Goal: Transaction & Acquisition: Book appointment/travel/reservation

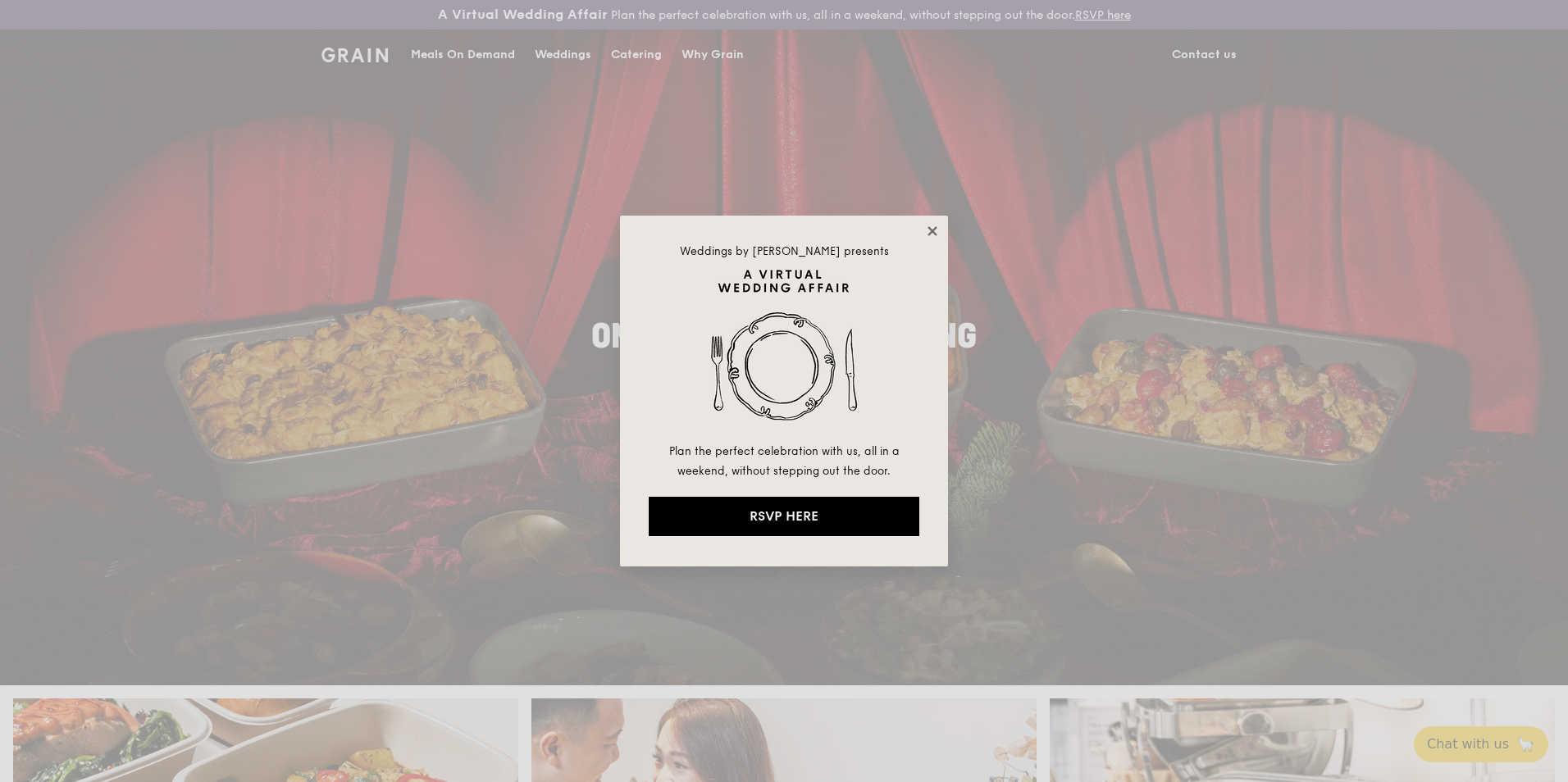
click at [934, 231] on icon at bounding box center [933, 231] width 15 height 14
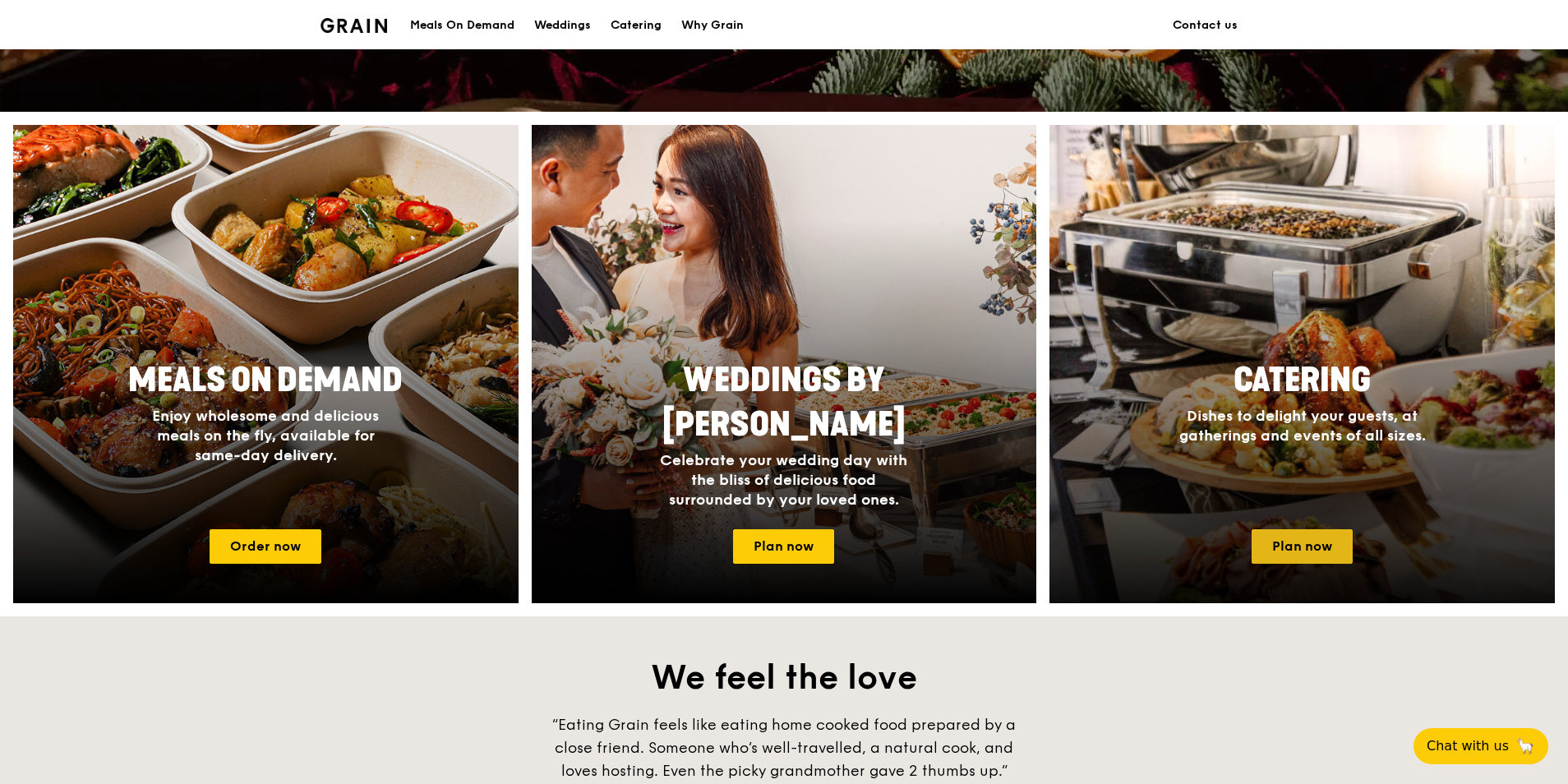
scroll to position [658, 0]
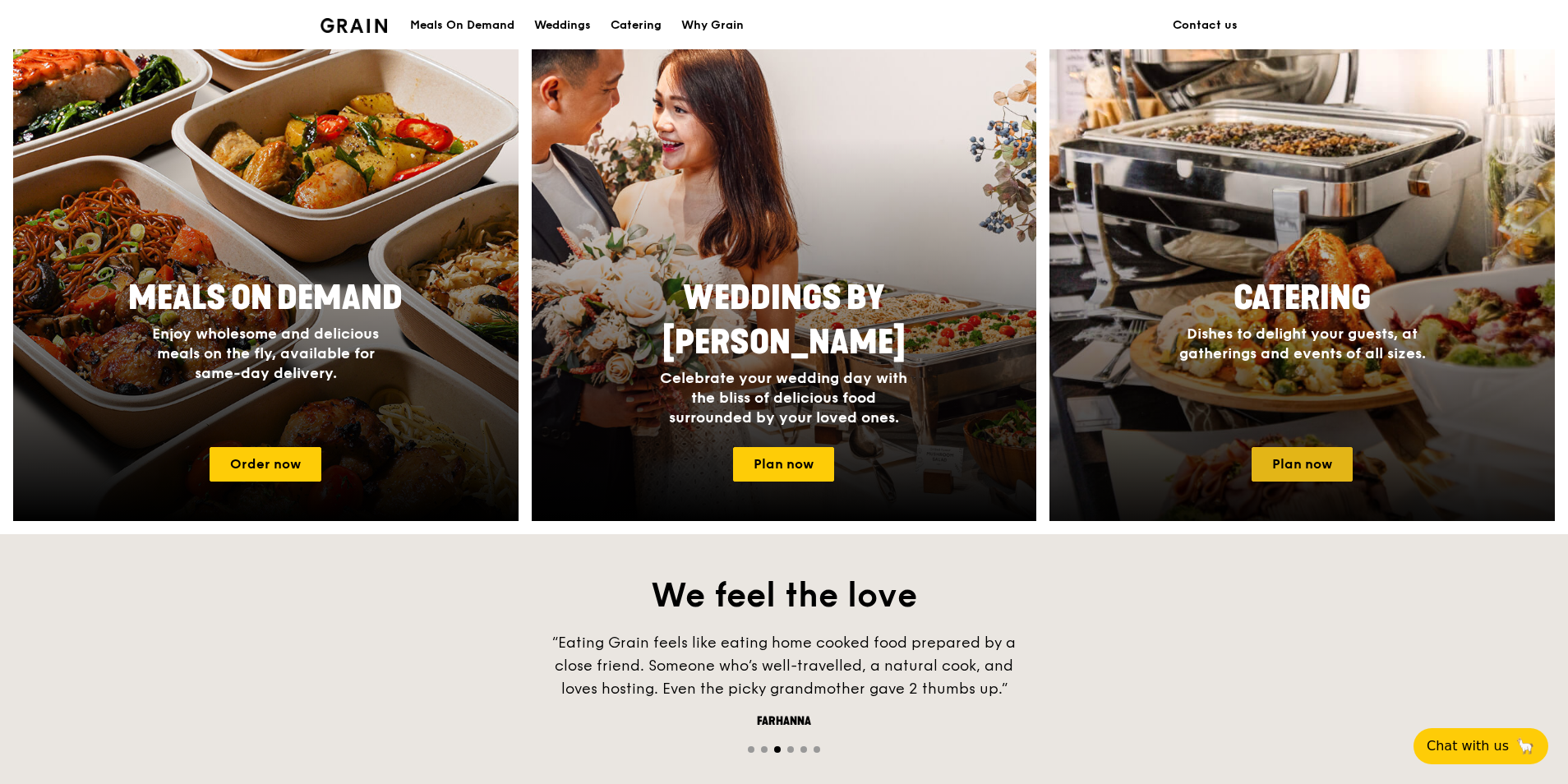
click at [1316, 473] on link "Plan now" at bounding box center [1302, 464] width 101 height 35
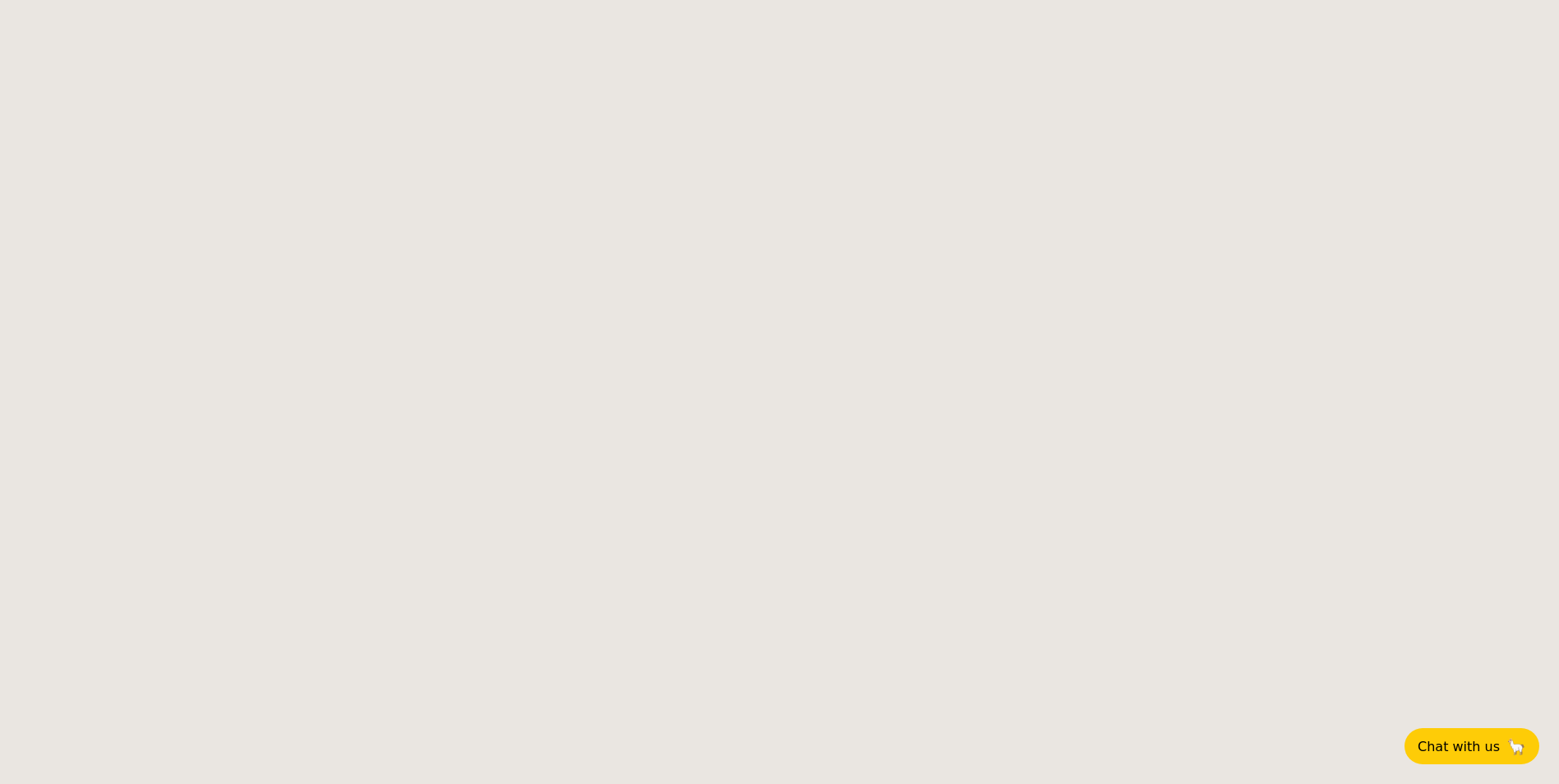
select select
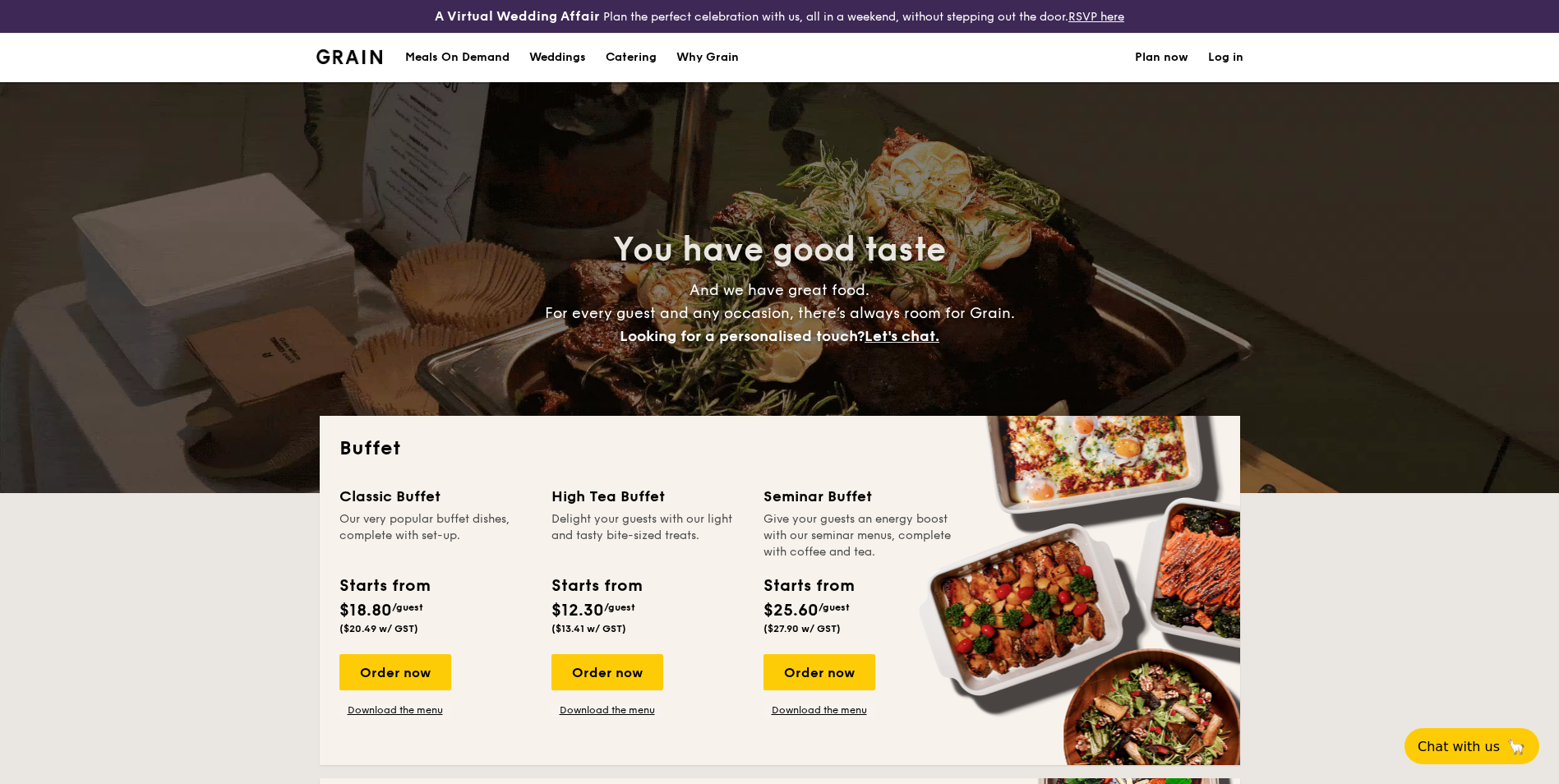
click at [410, 653] on div "Classic Buffet Our very popular buffet dishes, complete with set-up. Starts fro…" at bounding box center [445, 600] width 212 height 232
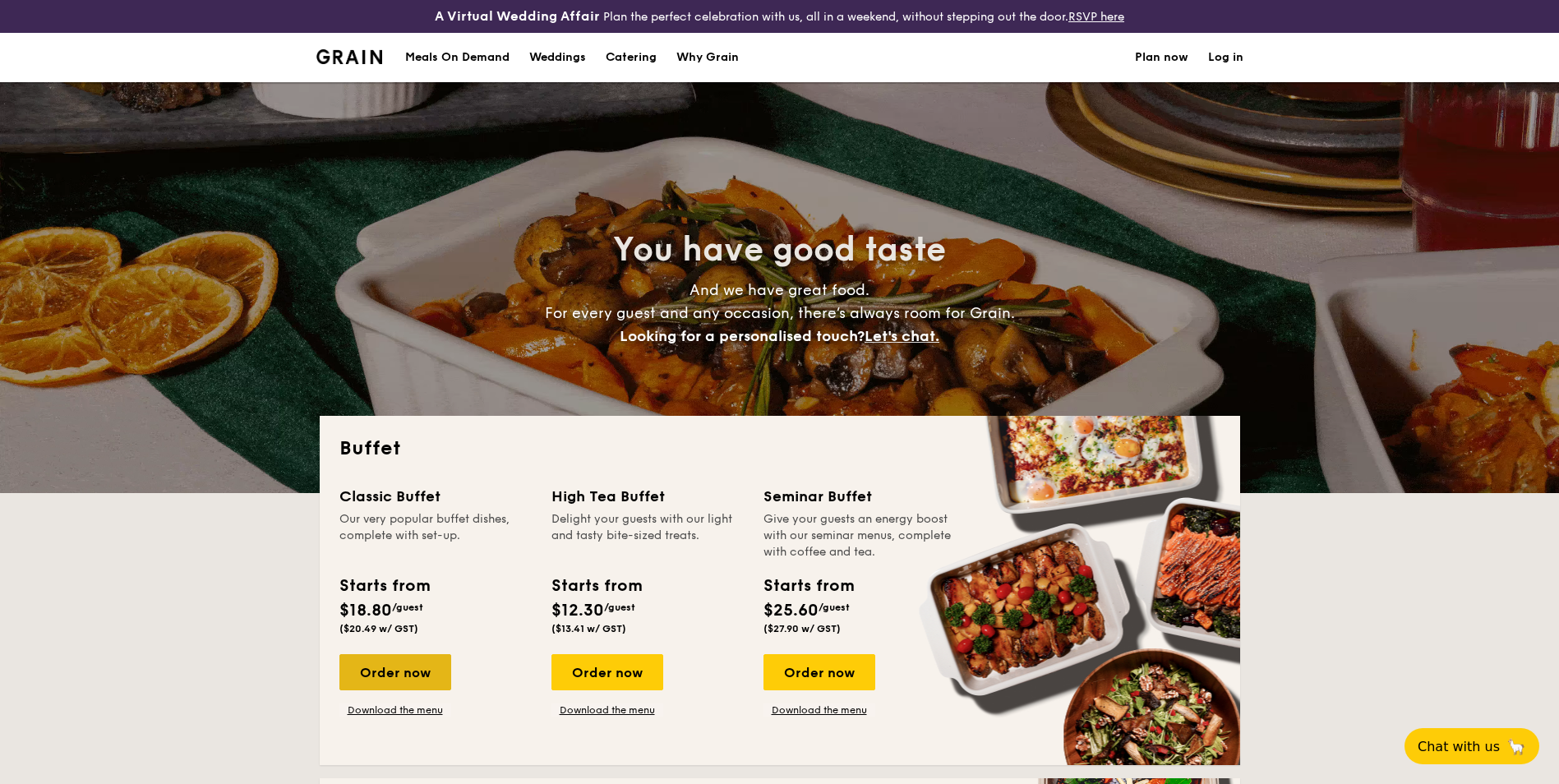
click at [405, 682] on div "Order now" at bounding box center [395, 672] width 112 height 36
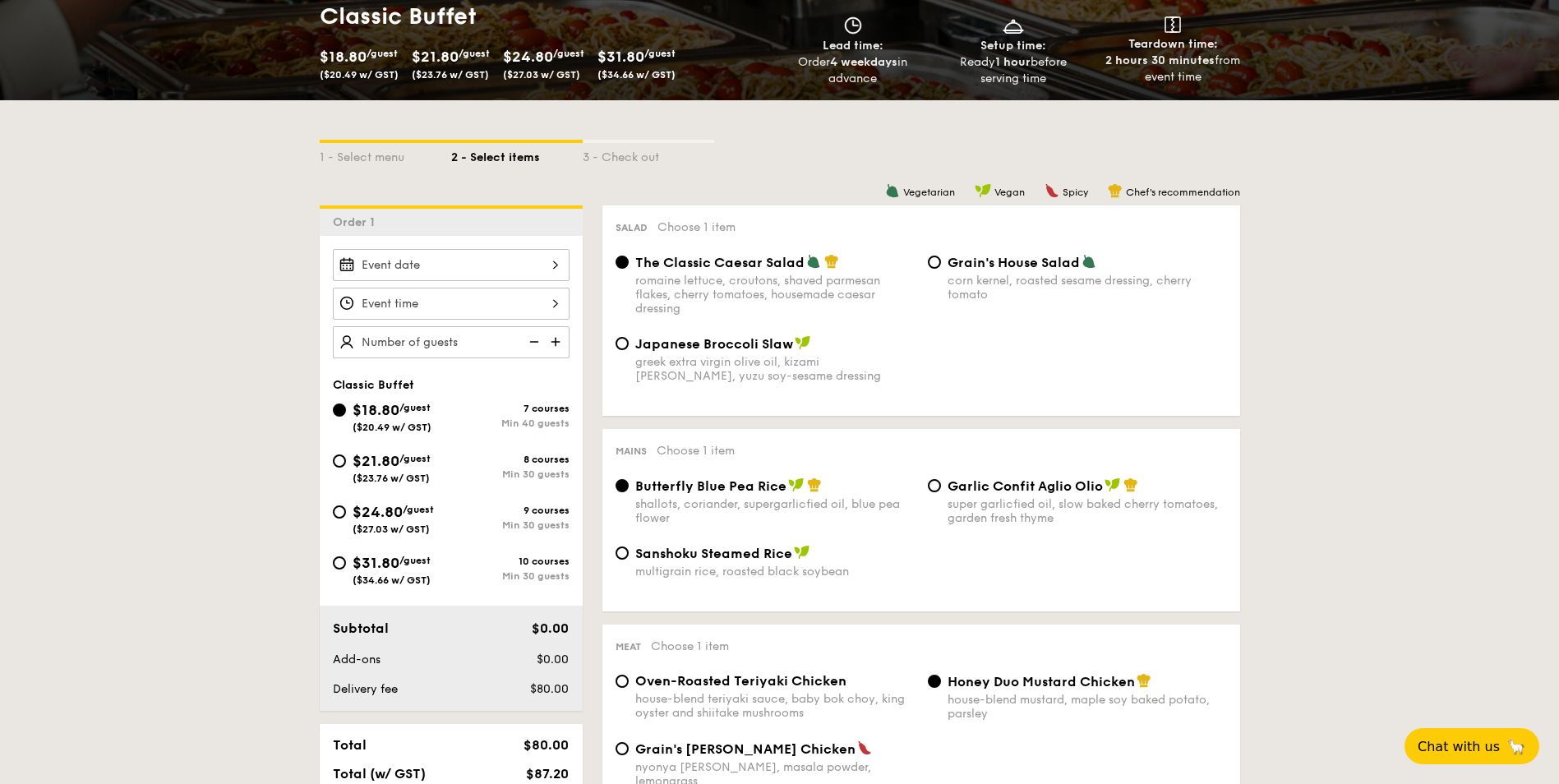
scroll to position [329, 0]
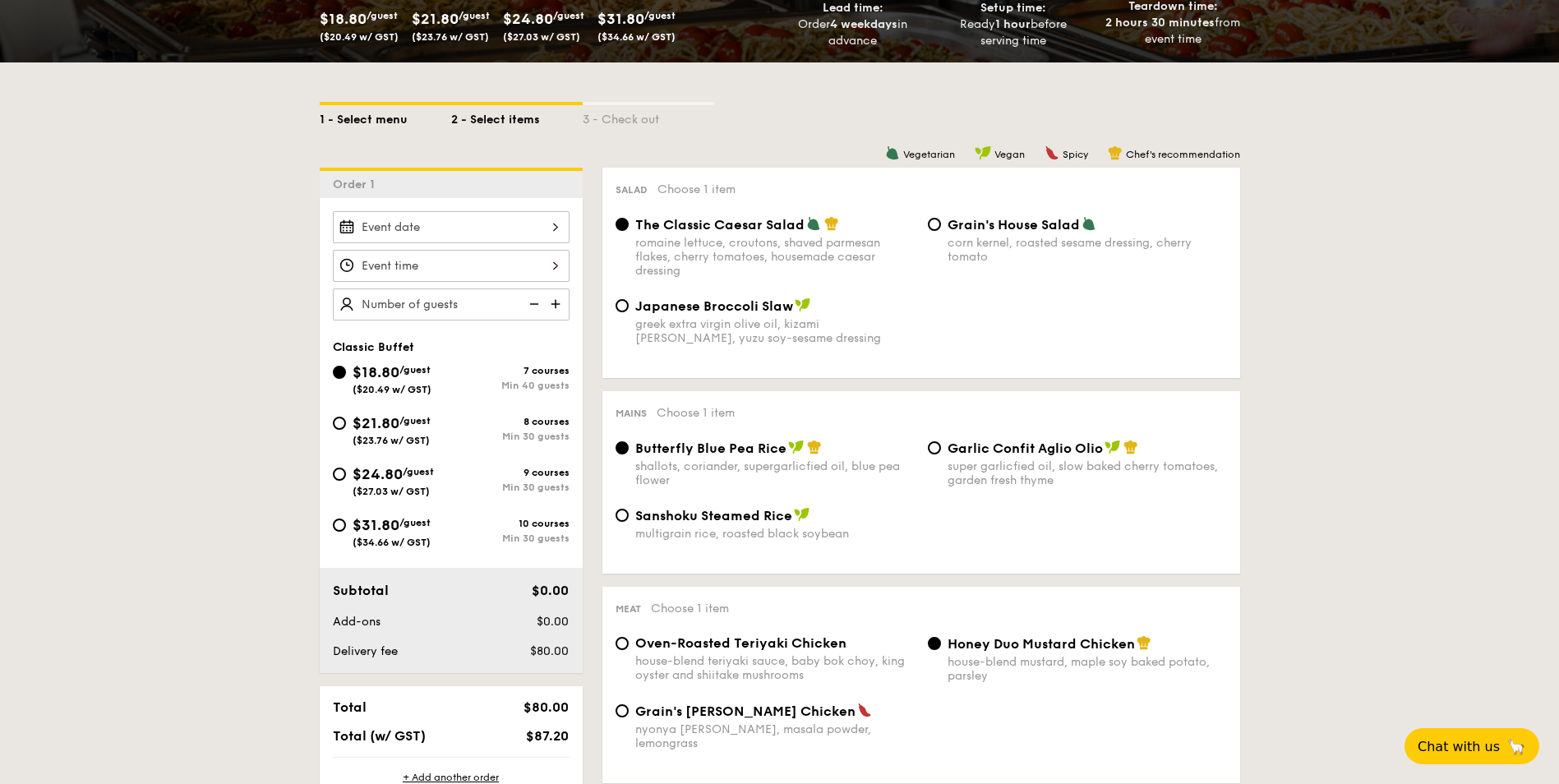
click at [365, 114] on div "1 - Select menu" at bounding box center [385, 116] width 132 height 23
select select
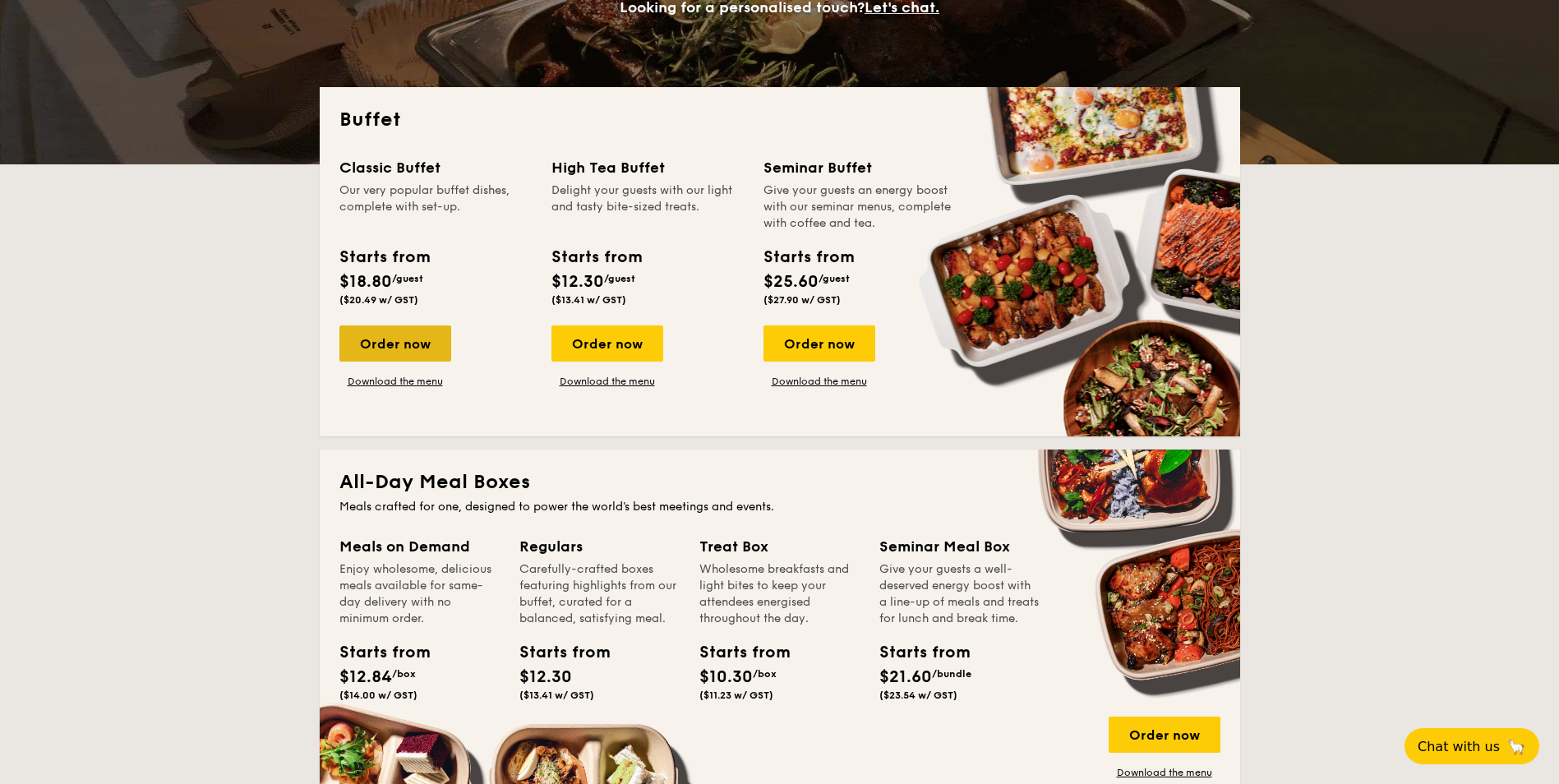
click at [406, 351] on div "Order now" at bounding box center [395, 343] width 112 height 36
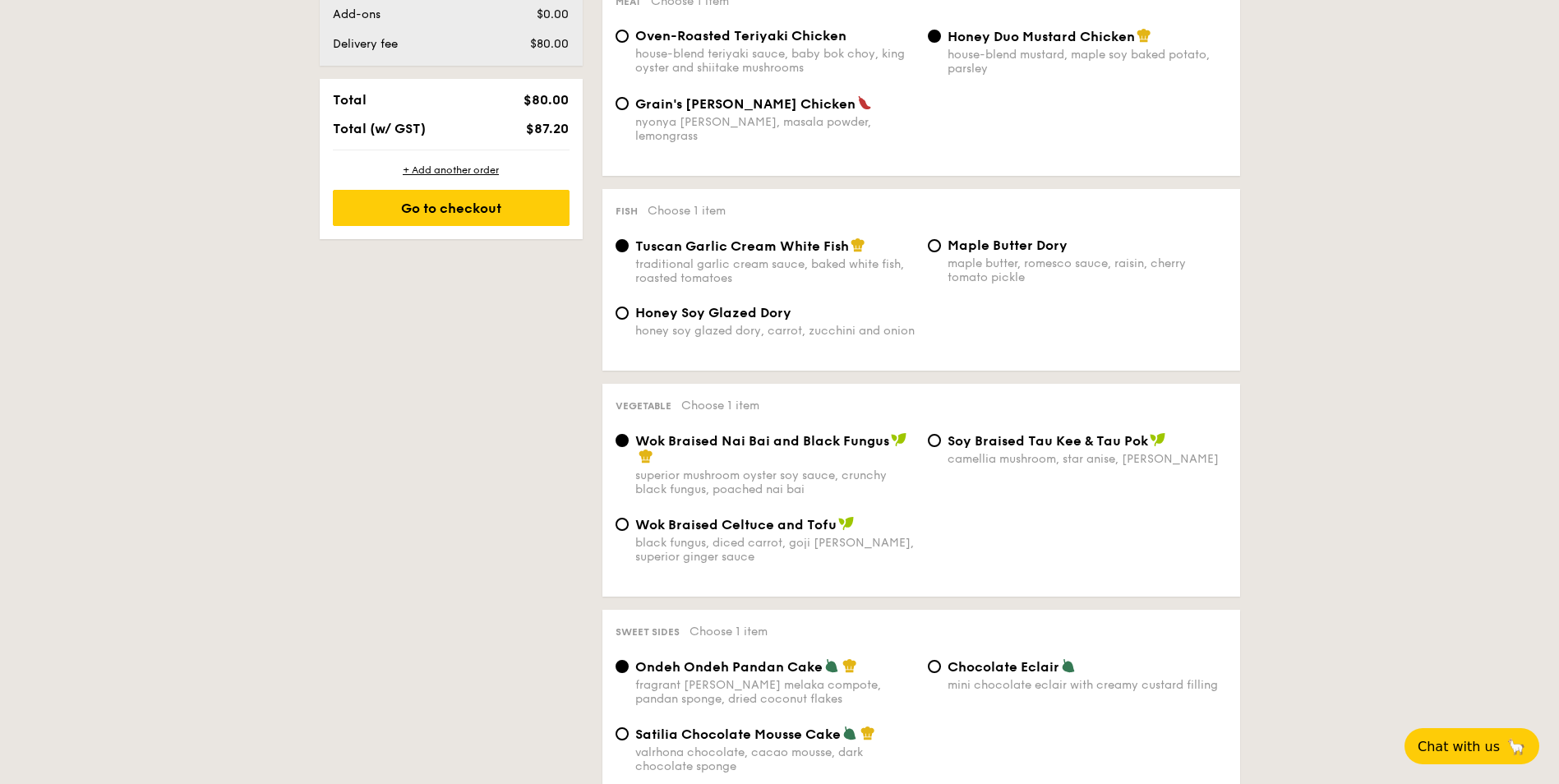
scroll to position [987, 0]
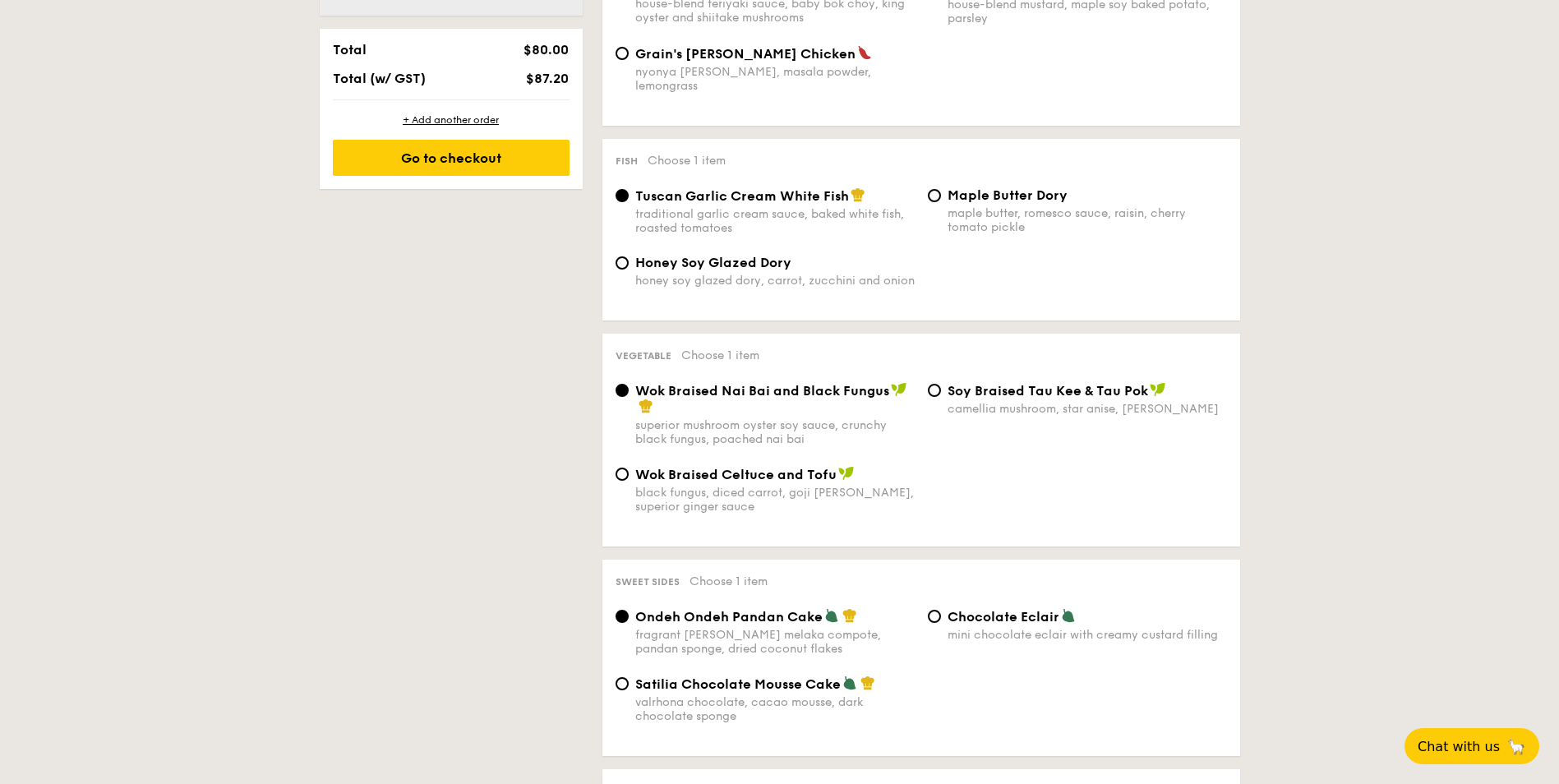
click at [730, 680] on div "Satilia Chocolate Mousse Cake valrhona chocolate, cacao mousse, dark chocolate …" at bounding box center [775, 700] width 280 height 47
click at [629, 680] on input "Satilia Chocolate Mousse Cake valrhona chocolate, cacao mousse, dark chocolate …" at bounding box center [622, 684] width 13 height 13
radio input "true"
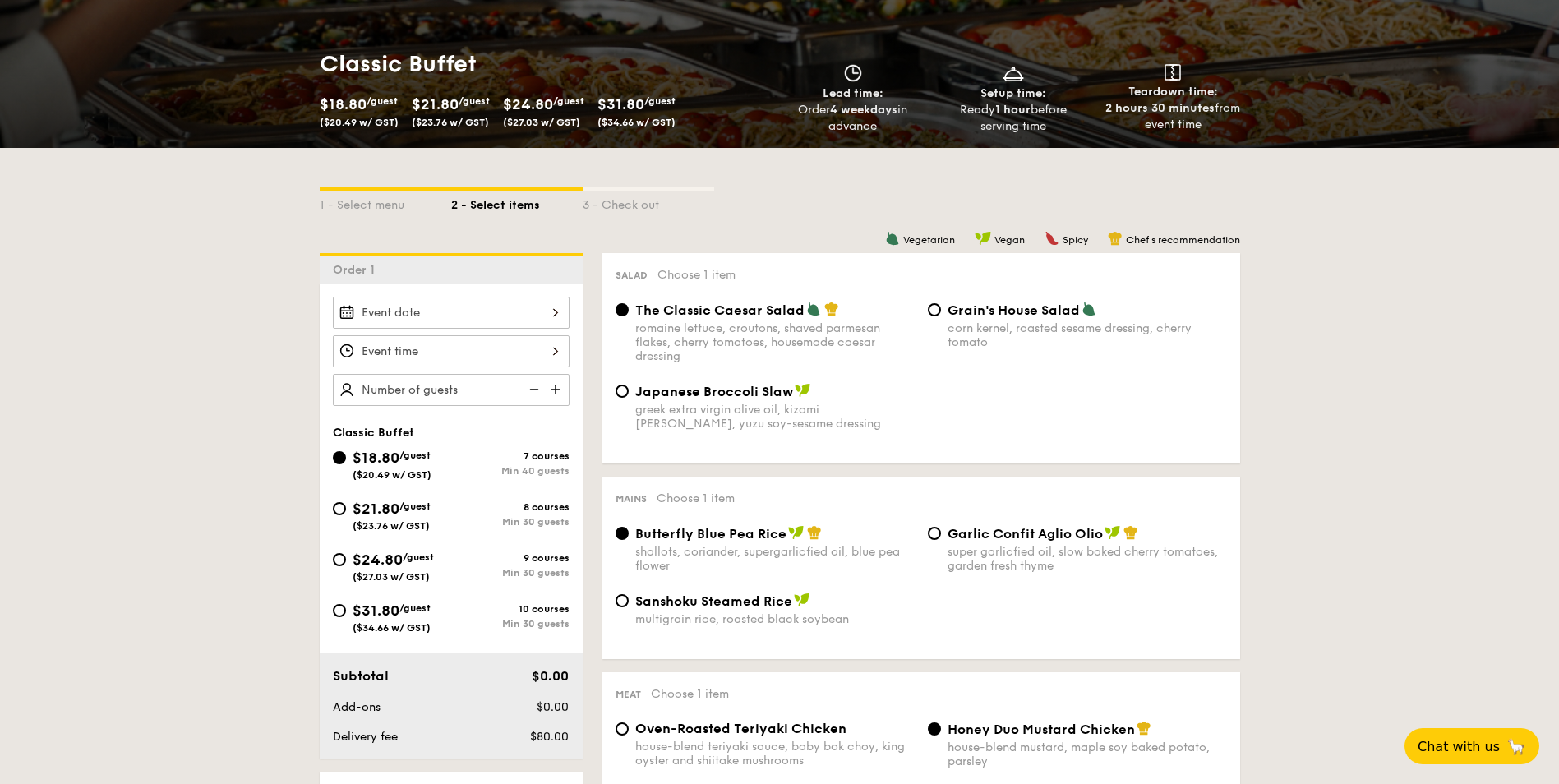
scroll to position [82, 0]
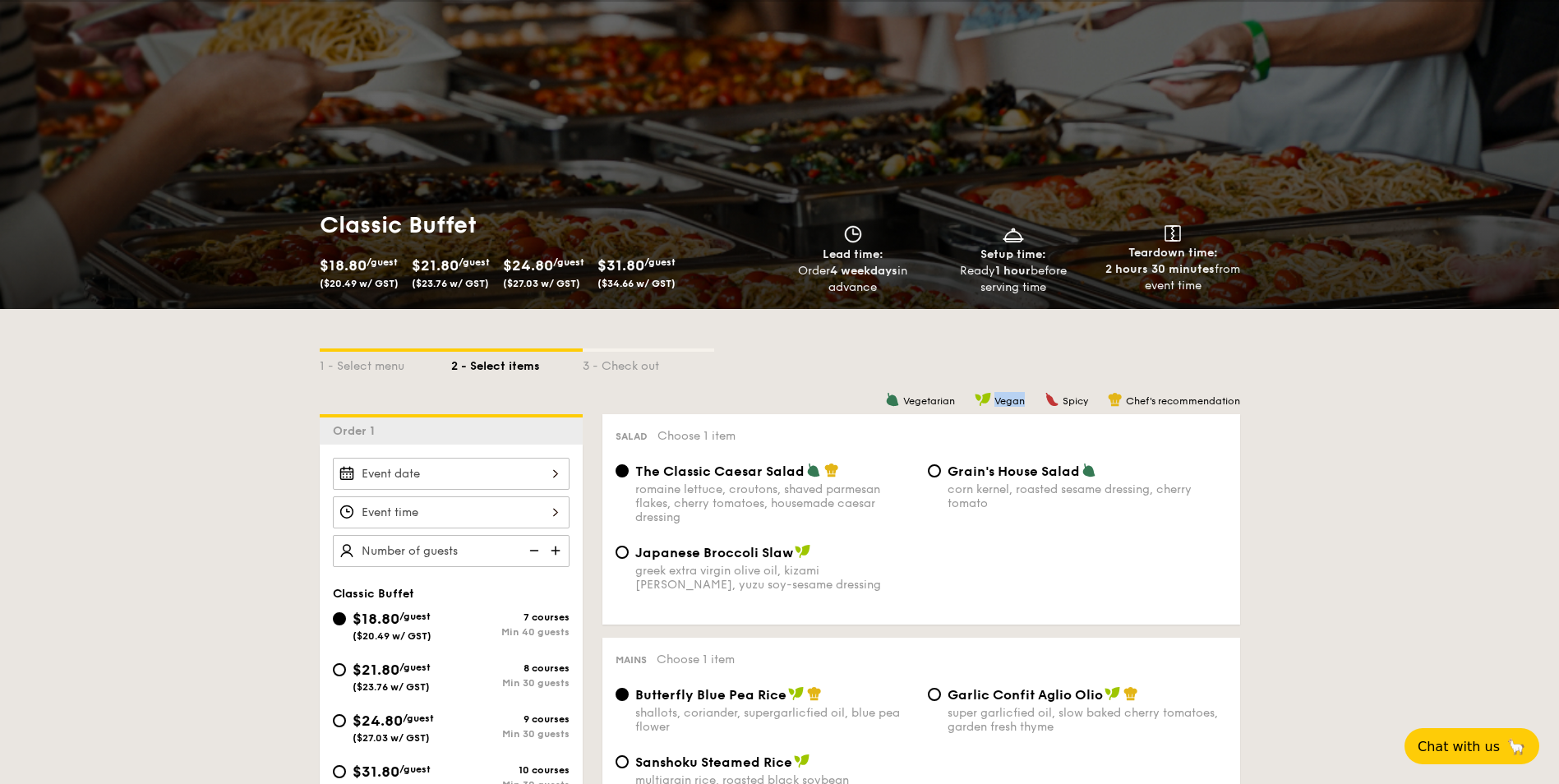
drag, startPoint x: 1025, startPoint y: 402, endPoint x: 993, endPoint y: 405, distance: 32.1
click at [993, 405] on div "Vegetarian Vegan Spicy Chef's recommendation" at bounding box center [921, 400] width 638 height 15
copy span "Vegan"
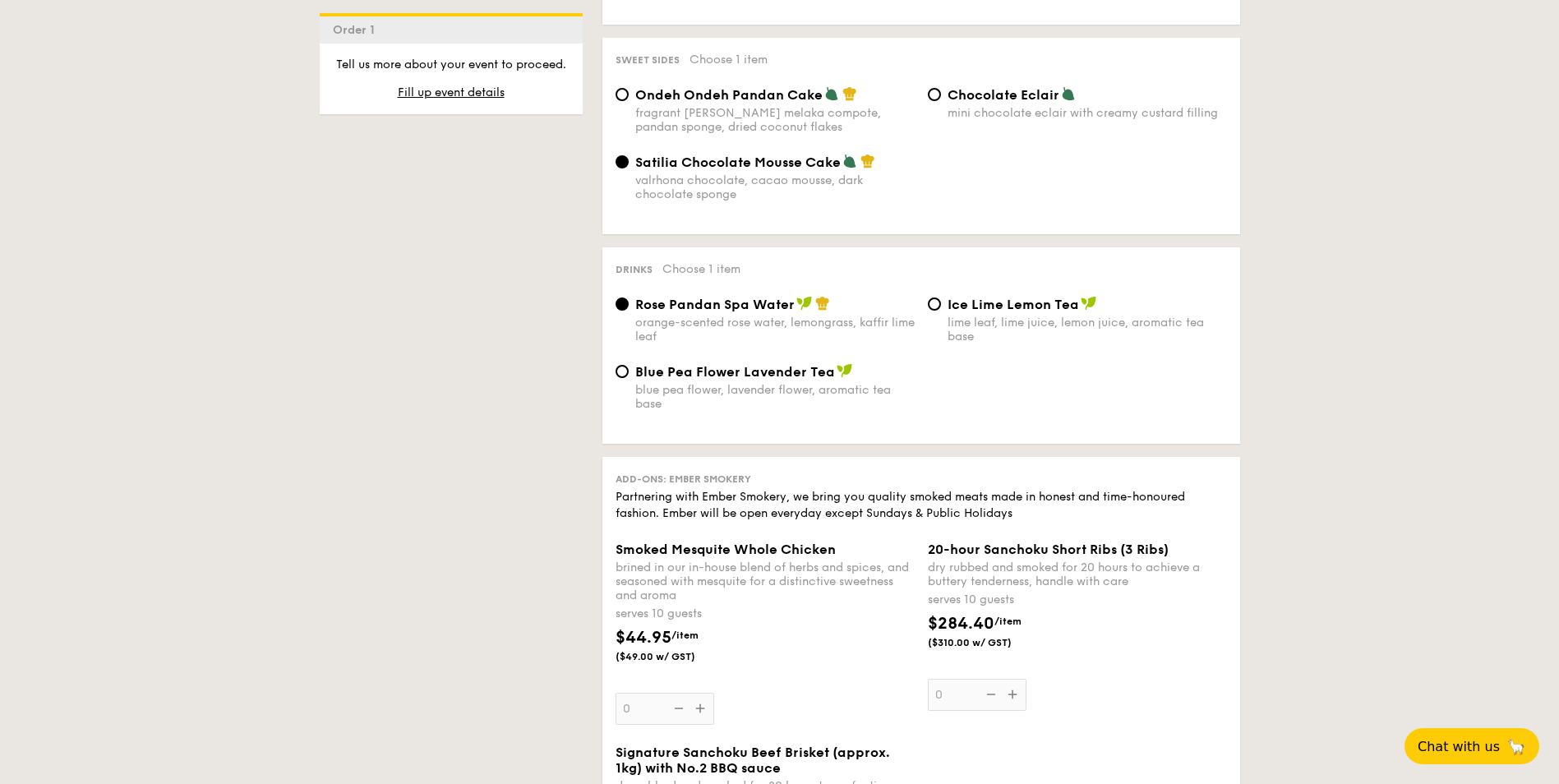
scroll to position [1397, 0]
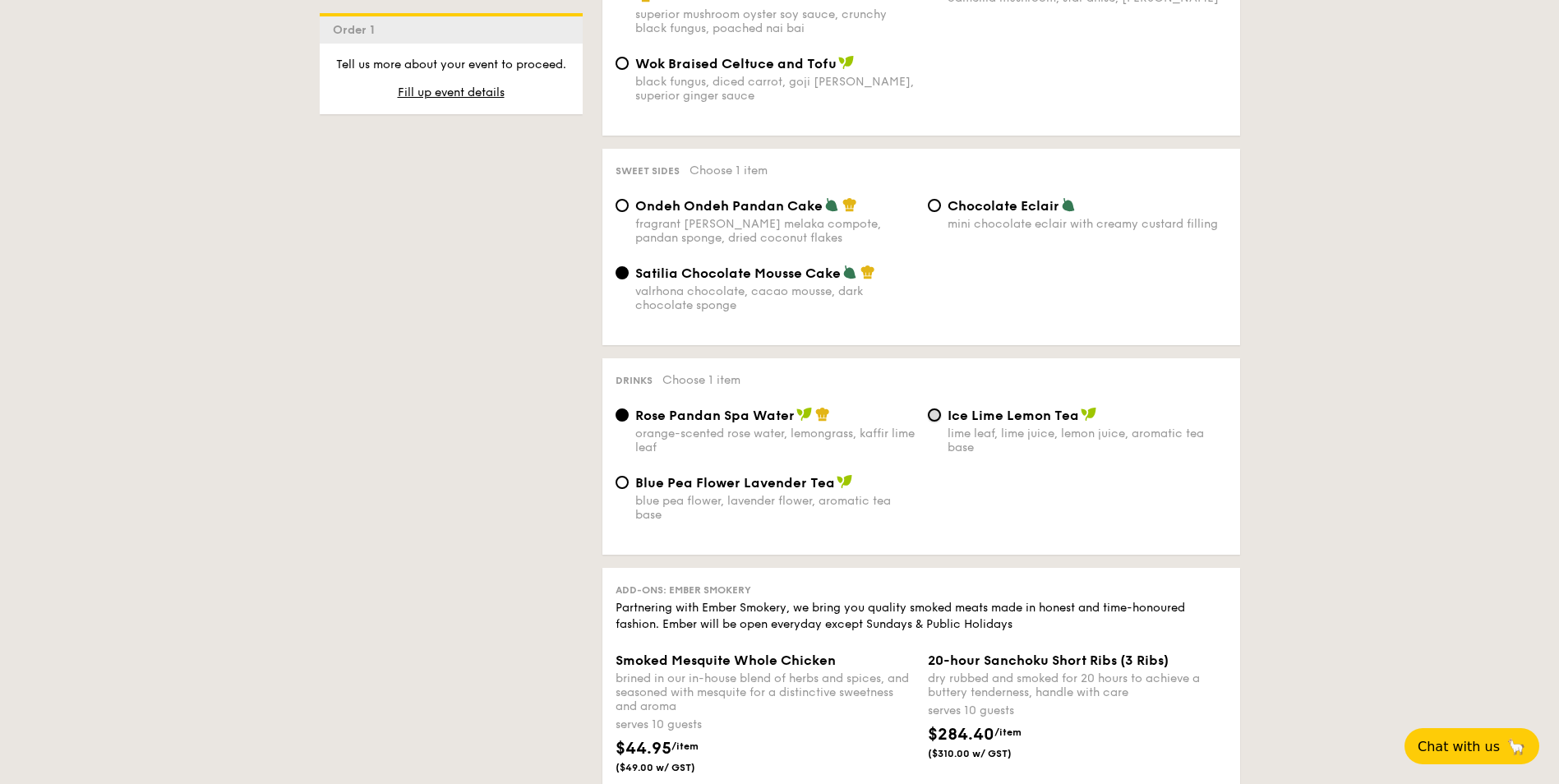
click at [931, 409] on input "Ice Lime Lemon Tea lime leaf, lime juice, lemon juice, aromatic tea base" at bounding box center [934, 415] width 13 height 13
radio input "true"
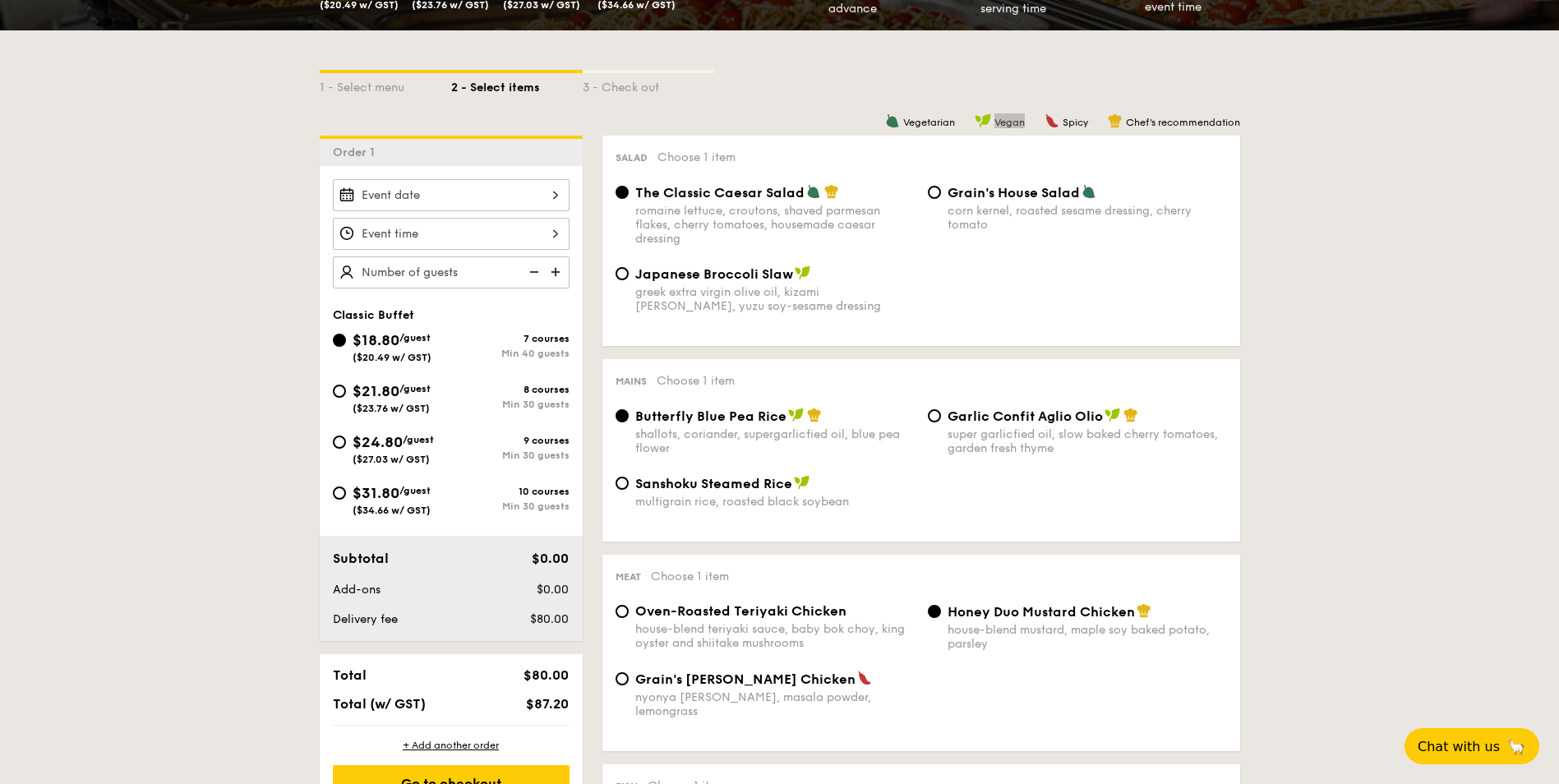
scroll to position [411, 0]
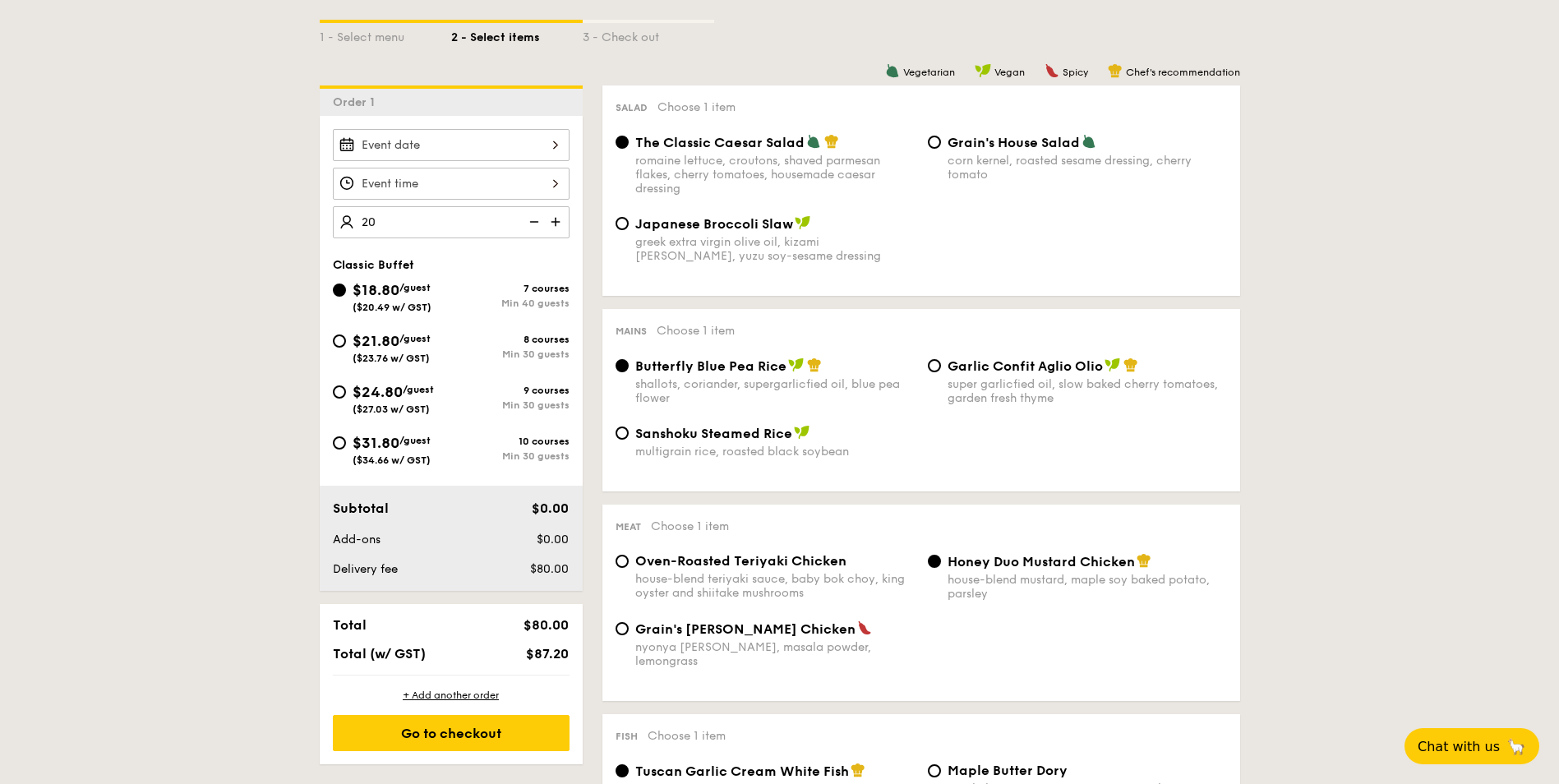
click at [531, 213] on img at bounding box center [532, 222] width 25 height 31
click at [530, 218] on img at bounding box center [532, 222] width 25 height 31
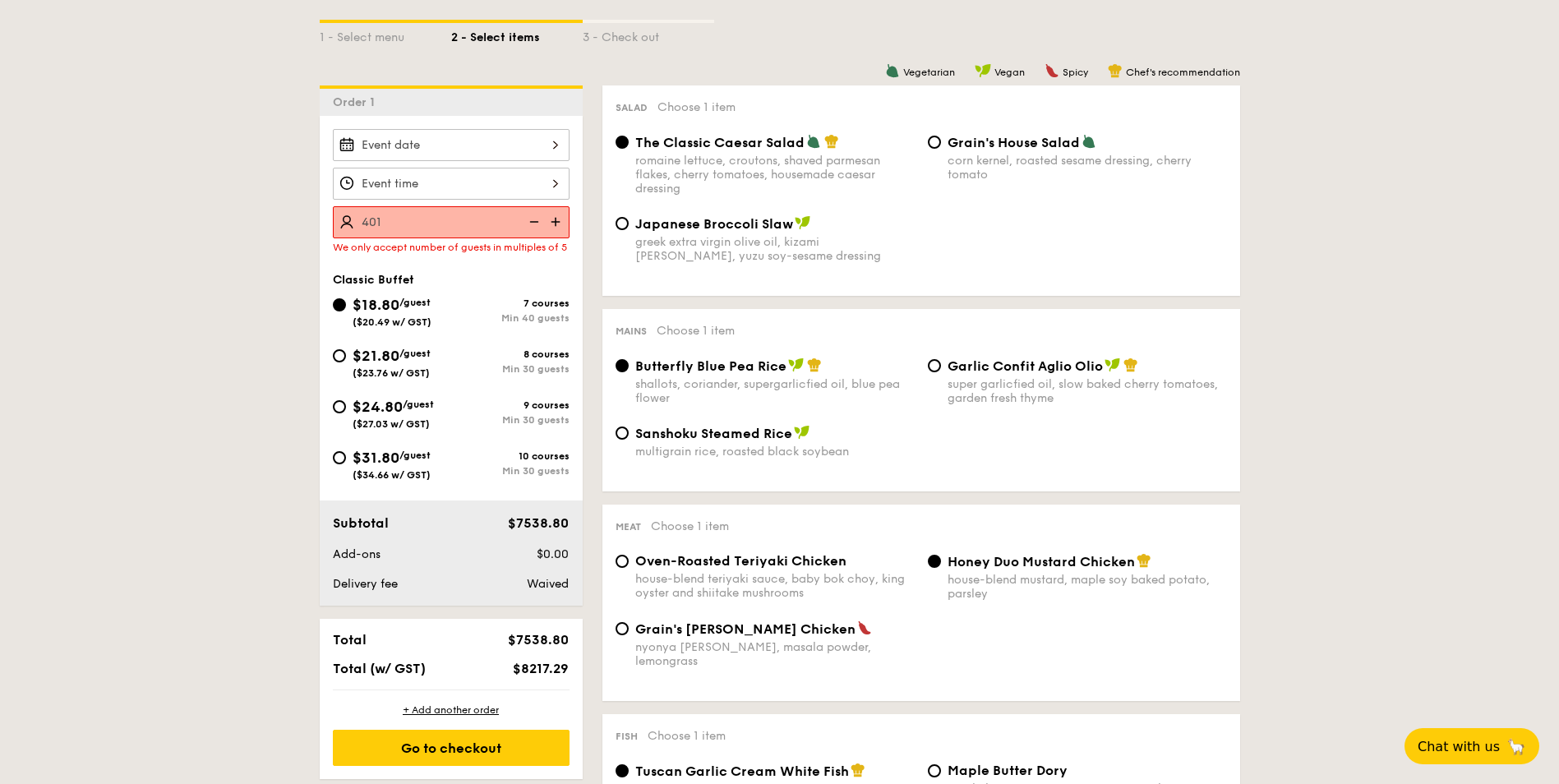
click at [392, 222] on input "401" at bounding box center [451, 222] width 237 height 32
click at [393, 213] on input "401" at bounding box center [451, 222] width 237 height 32
click at [540, 220] on img at bounding box center [532, 222] width 25 height 31
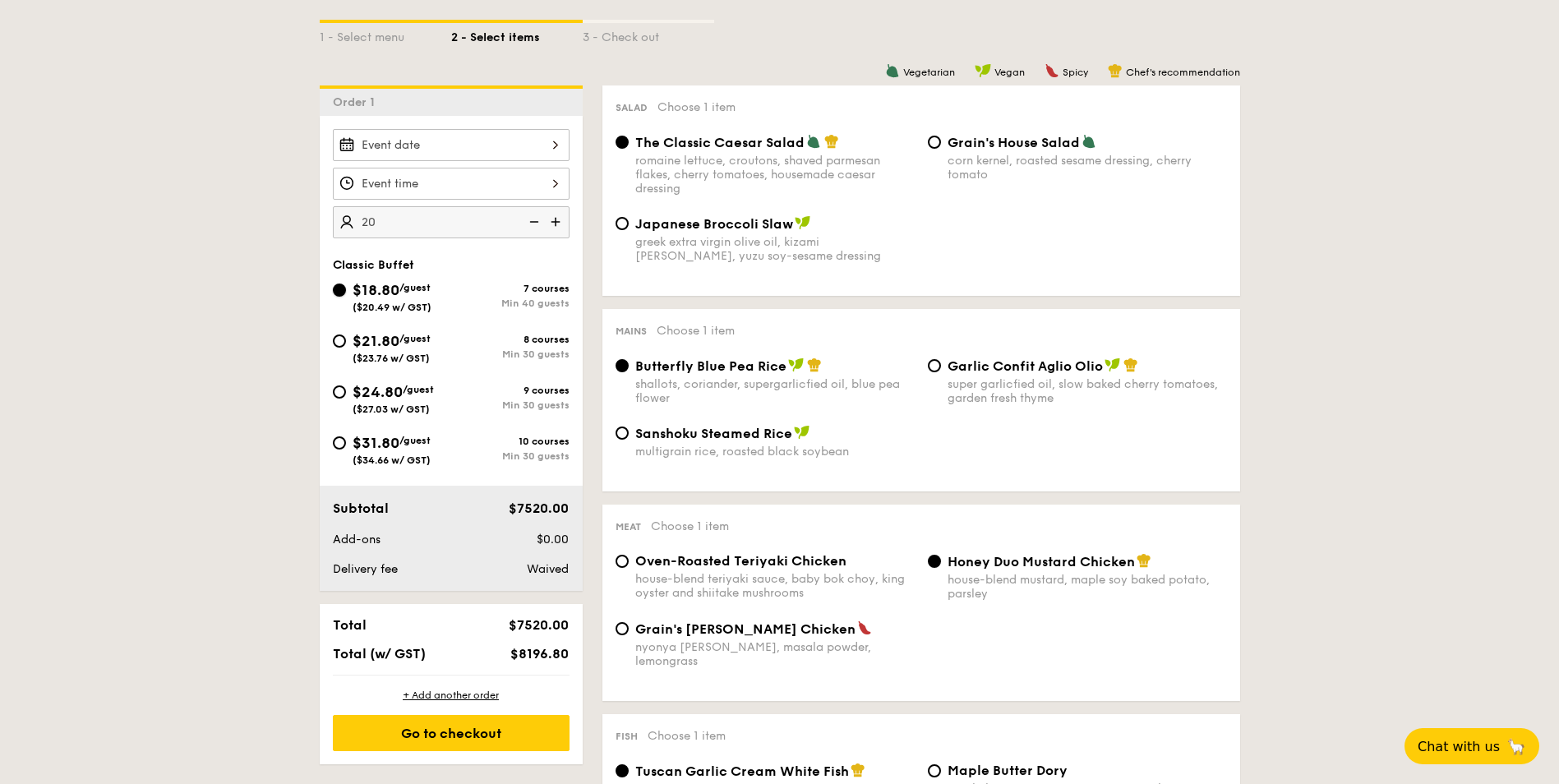
type input "40 guests"
click at [447, 150] on div at bounding box center [451, 144] width 237 height 32
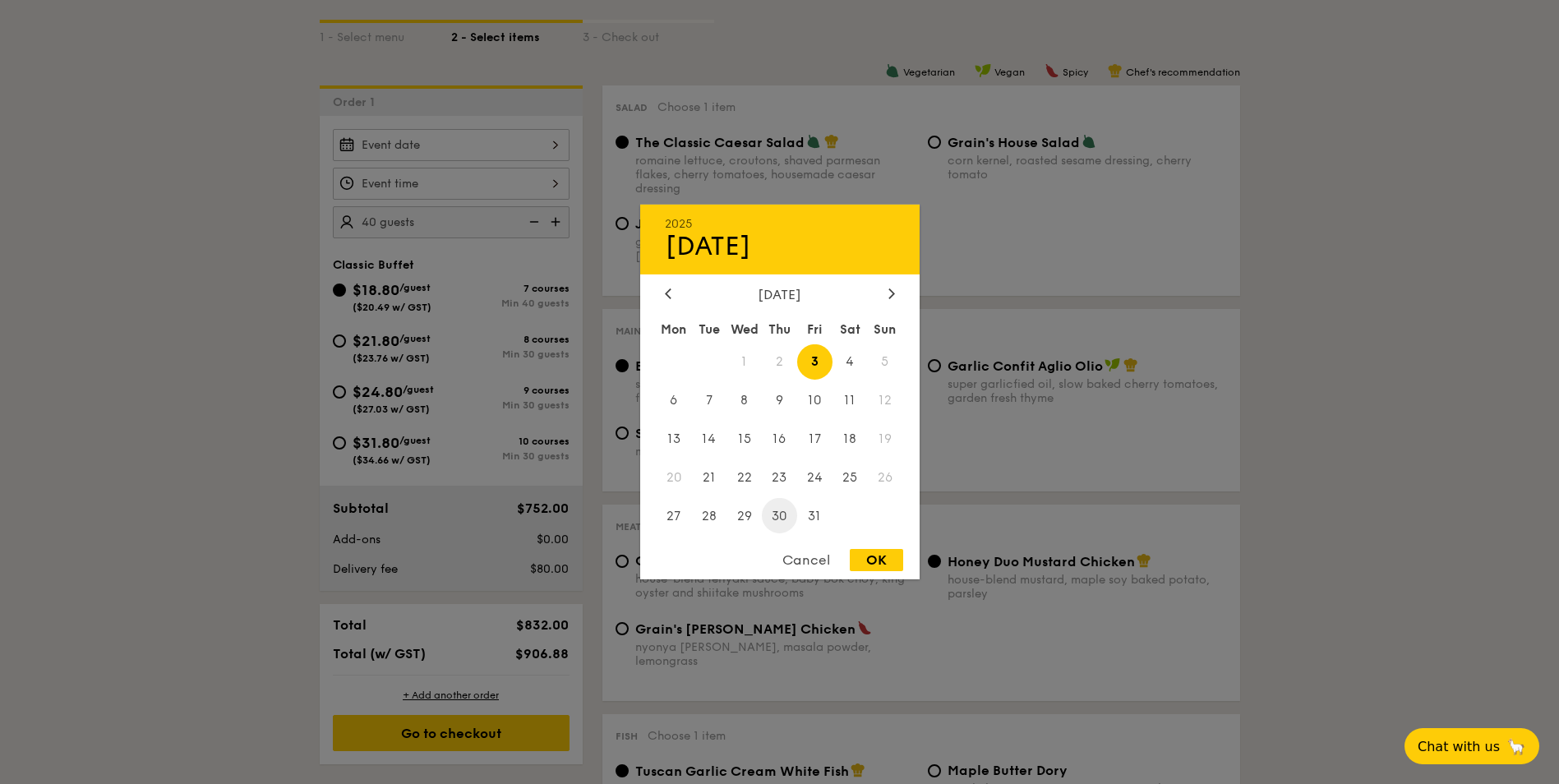
click at [784, 518] on span "30" at bounding box center [780, 515] width 35 height 35
click at [891, 551] on div "OK" at bounding box center [877, 560] width 54 height 22
type input "Oct 30, 2025"
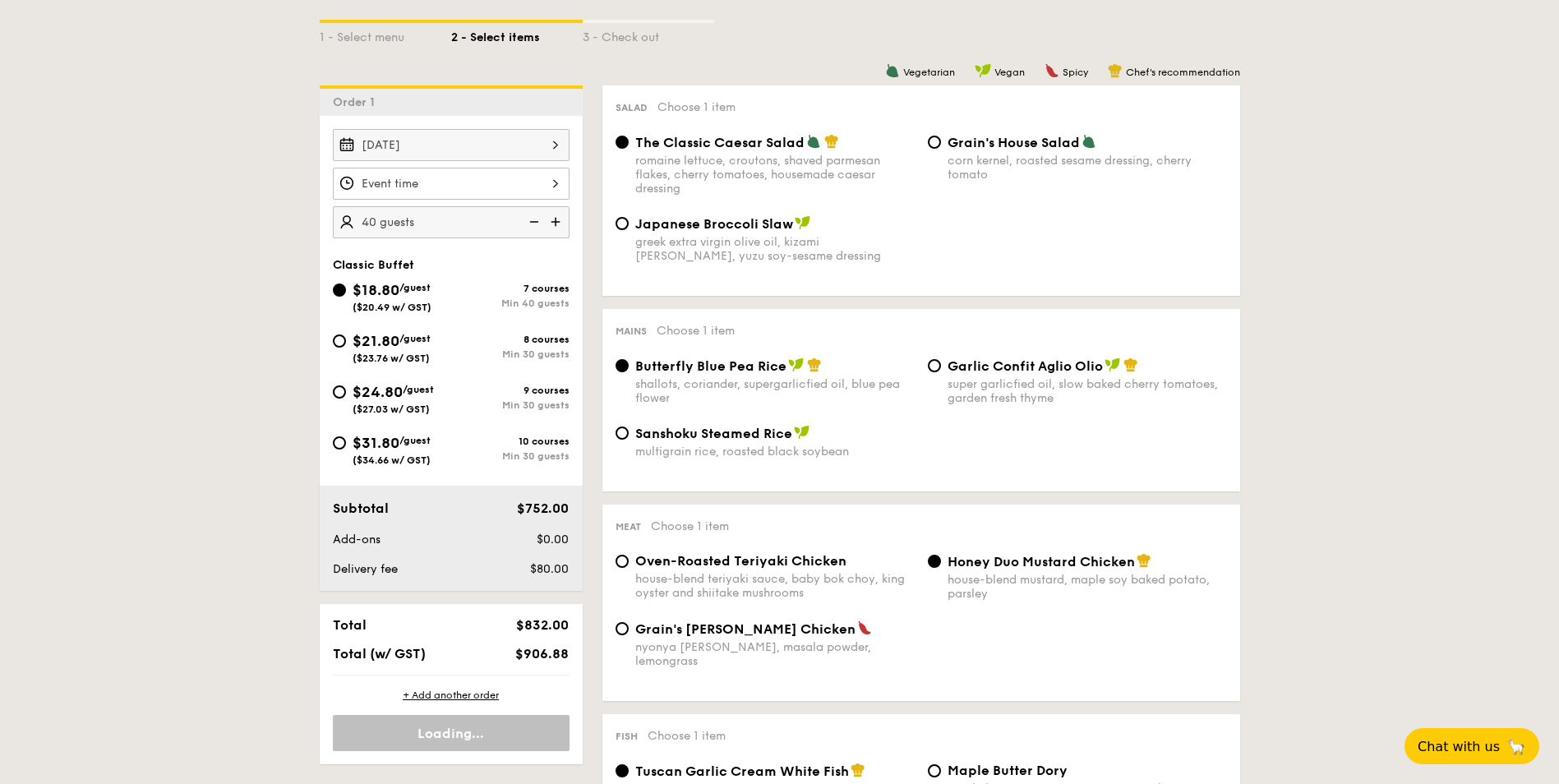
click at [460, 183] on div at bounding box center [451, 184] width 237 height 32
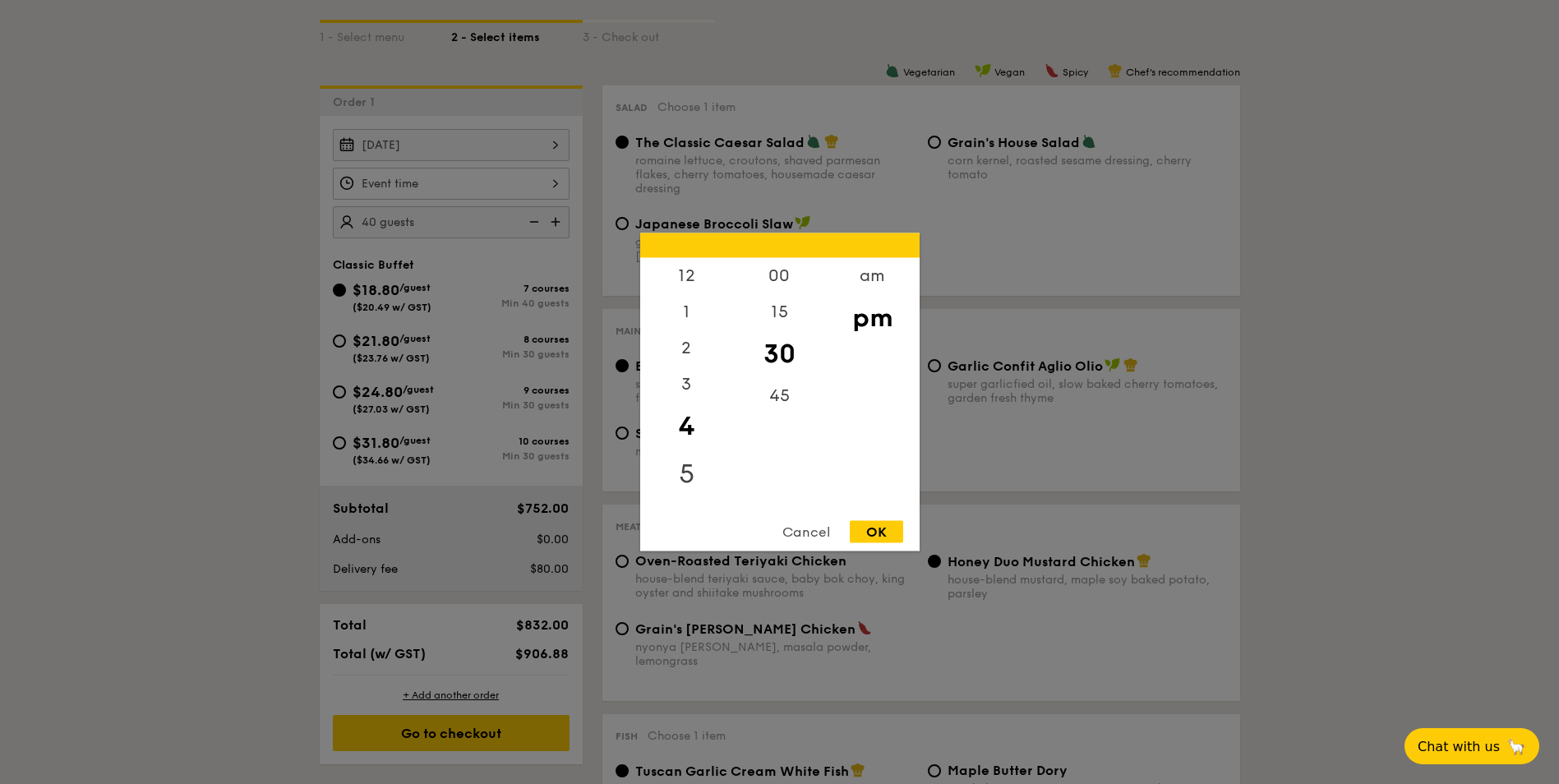
scroll to position [82, 0]
click at [686, 428] on div "6" at bounding box center [687, 428] width 93 height 47
click at [774, 315] on div "15" at bounding box center [780, 318] width 93 height 47
click at [886, 524] on div "OK" at bounding box center [877, 532] width 54 height 22
type input "6:15PM"
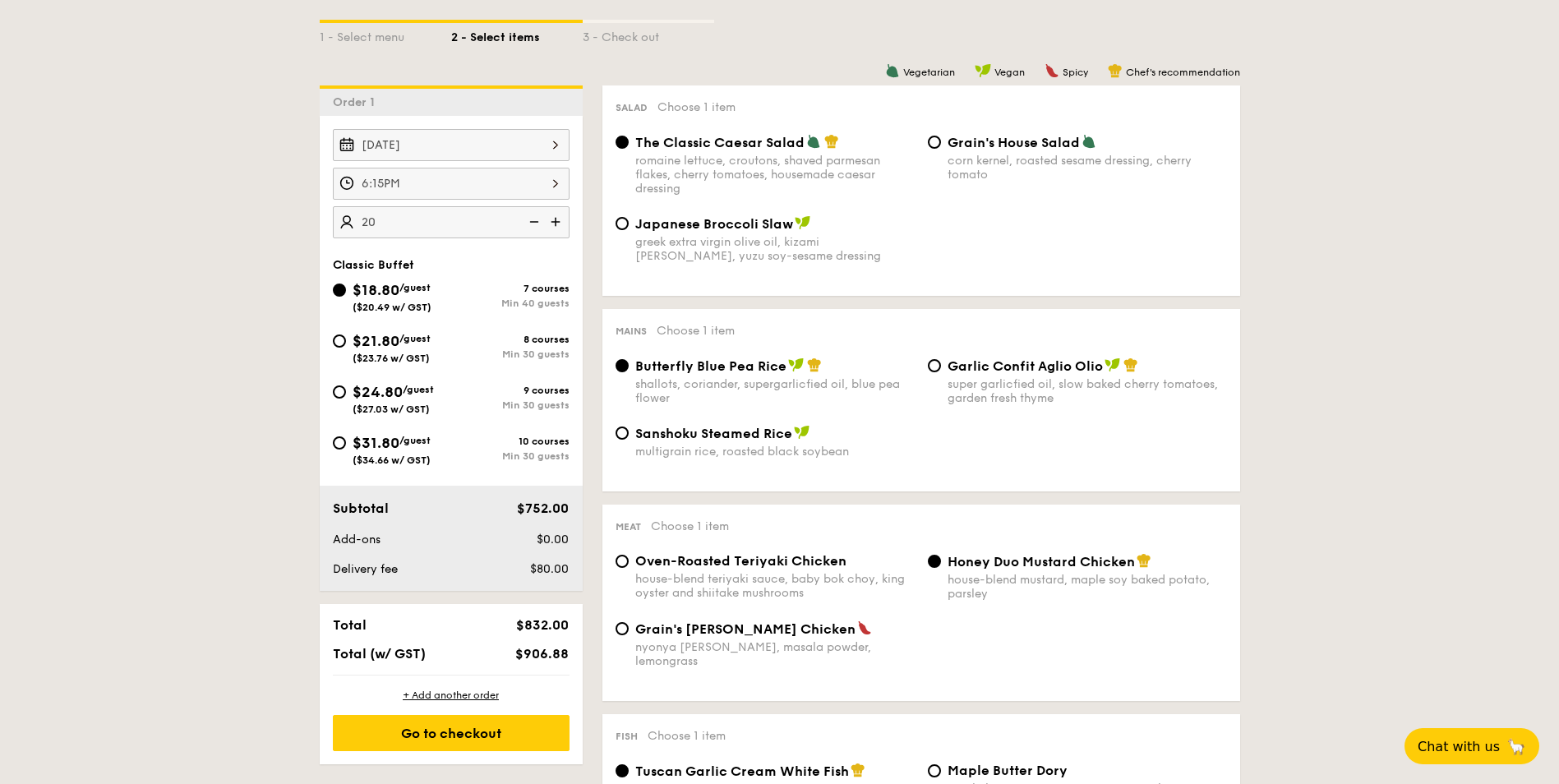
type input "40 guests"
drag, startPoint x: 151, startPoint y: 244, endPoint x: 164, endPoint y: 247, distance: 13.3
click at [533, 220] on img at bounding box center [532, 222] width 25 height 31
click at [535, 220] on img at bounding box center [532, 222] width 25 height 31
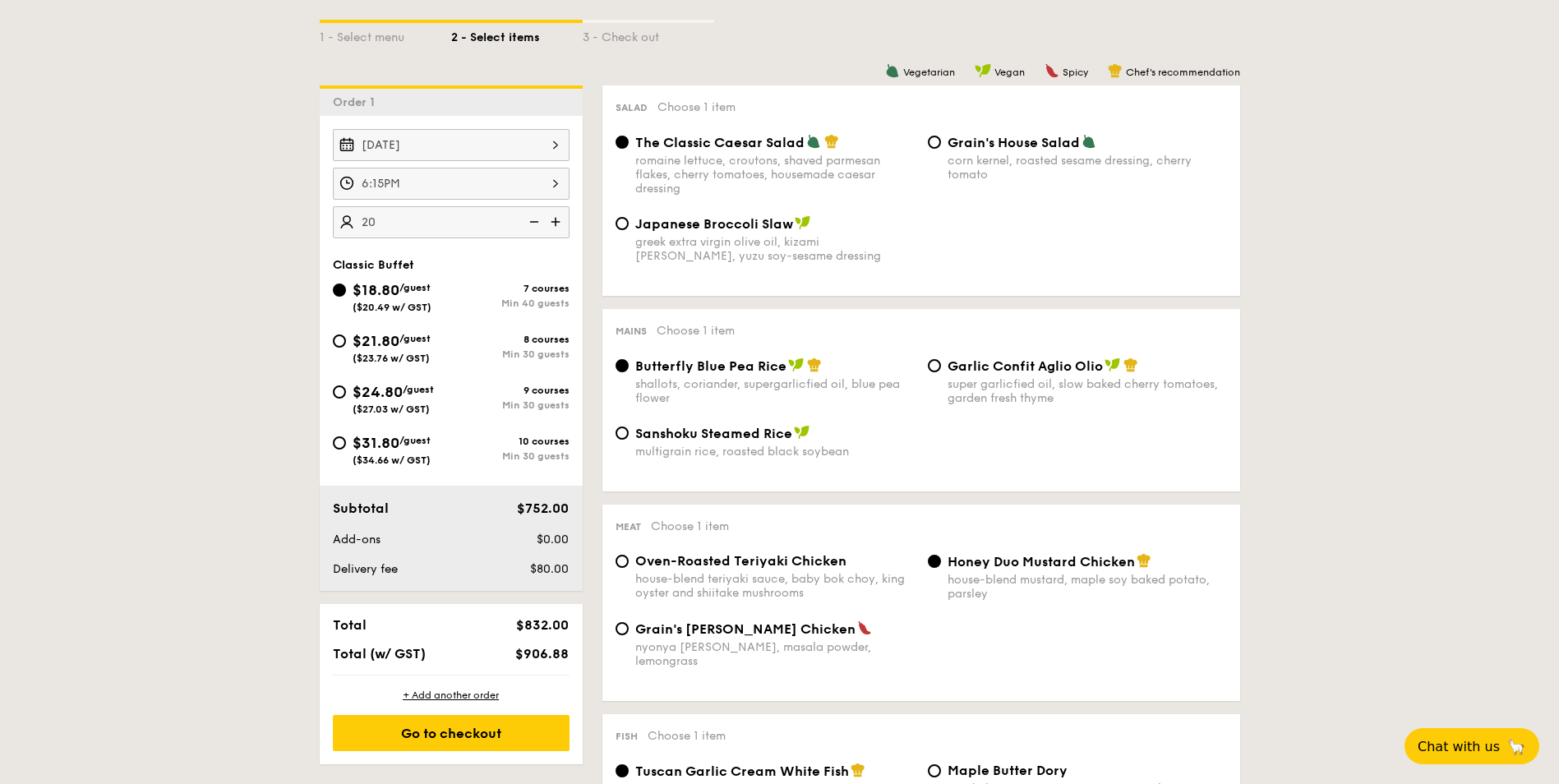
click at [535, 220] on img at bounding box center [532, 222] width 25 height 31
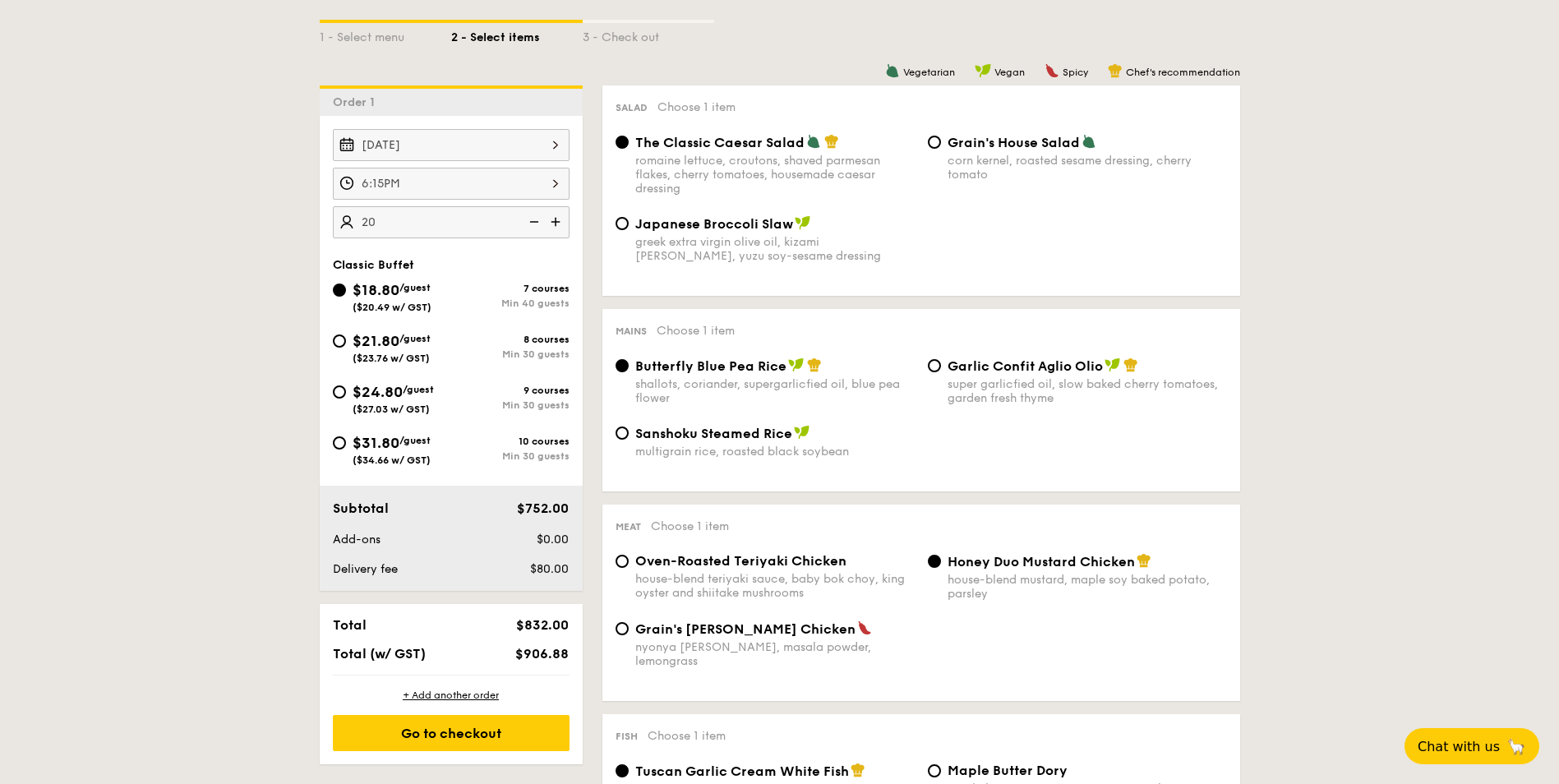
click at [536, 220] on img at bounding box center [532, 222] width 25 height 31
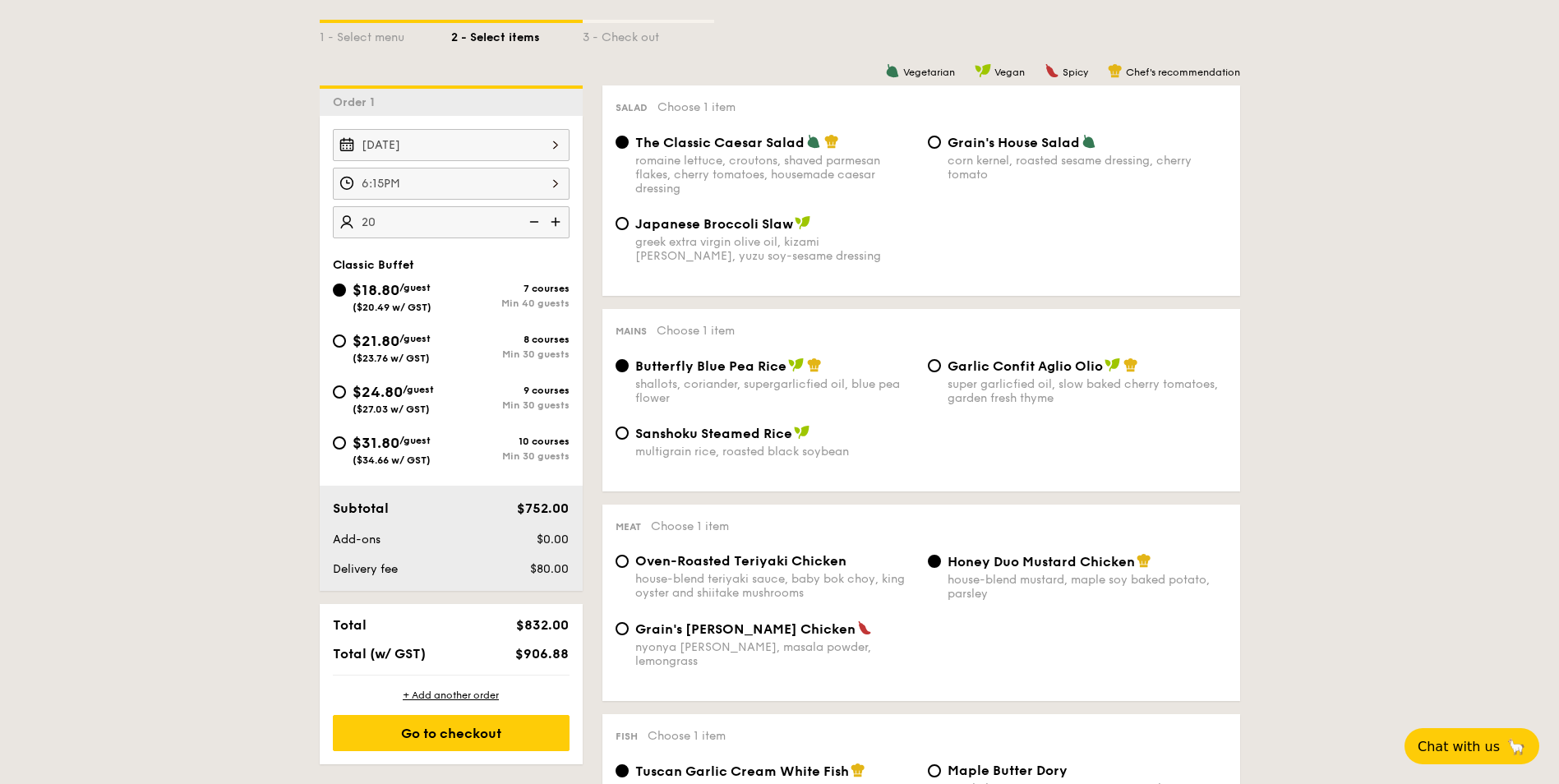
click at [536, 220] on img at bounding box center [532, 222] width 25 height 31
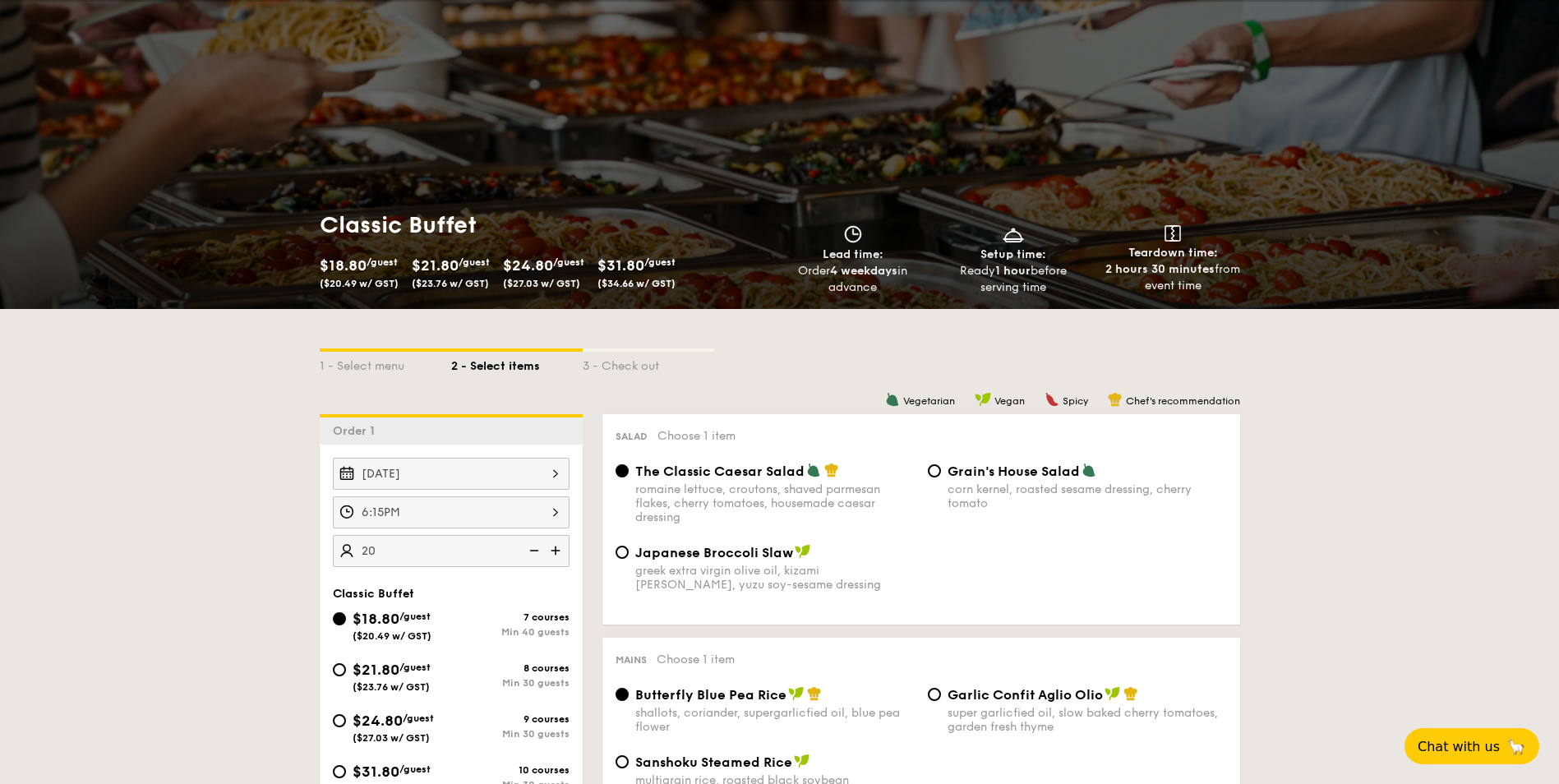
click at [361, 276] on div "$18.80 /guest ($20.49 w/ GST)" at bounding box center [359, 272] width 79 height 36
click at [350, 263] on span "$18.80" at bounding box center [343, 265] width 47 height 18
click at [358, 368] on div "1 - Select menu" at bounding box center [385, 362] width 132 height 23
select select
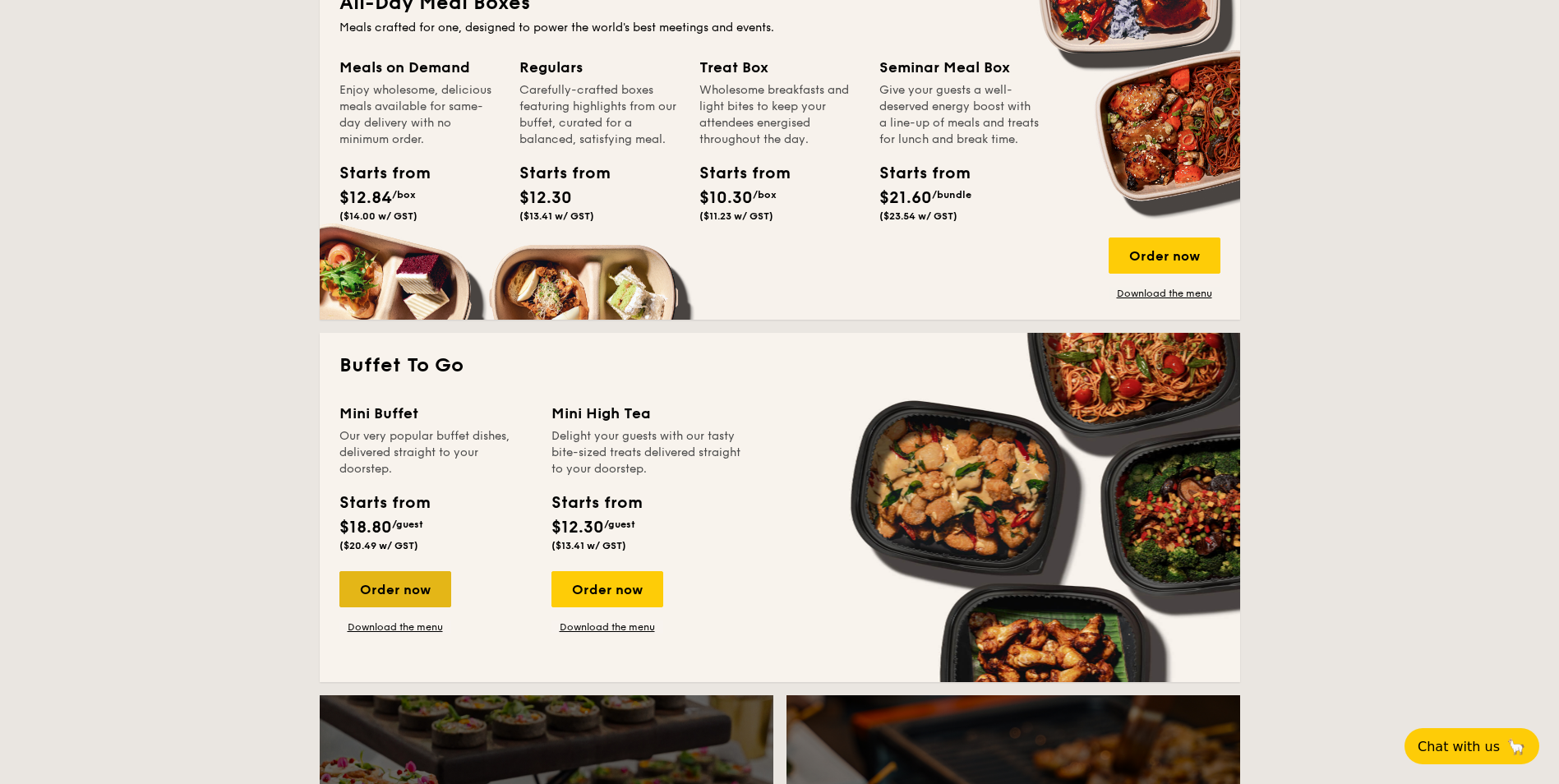
scroll to position [822, 0]
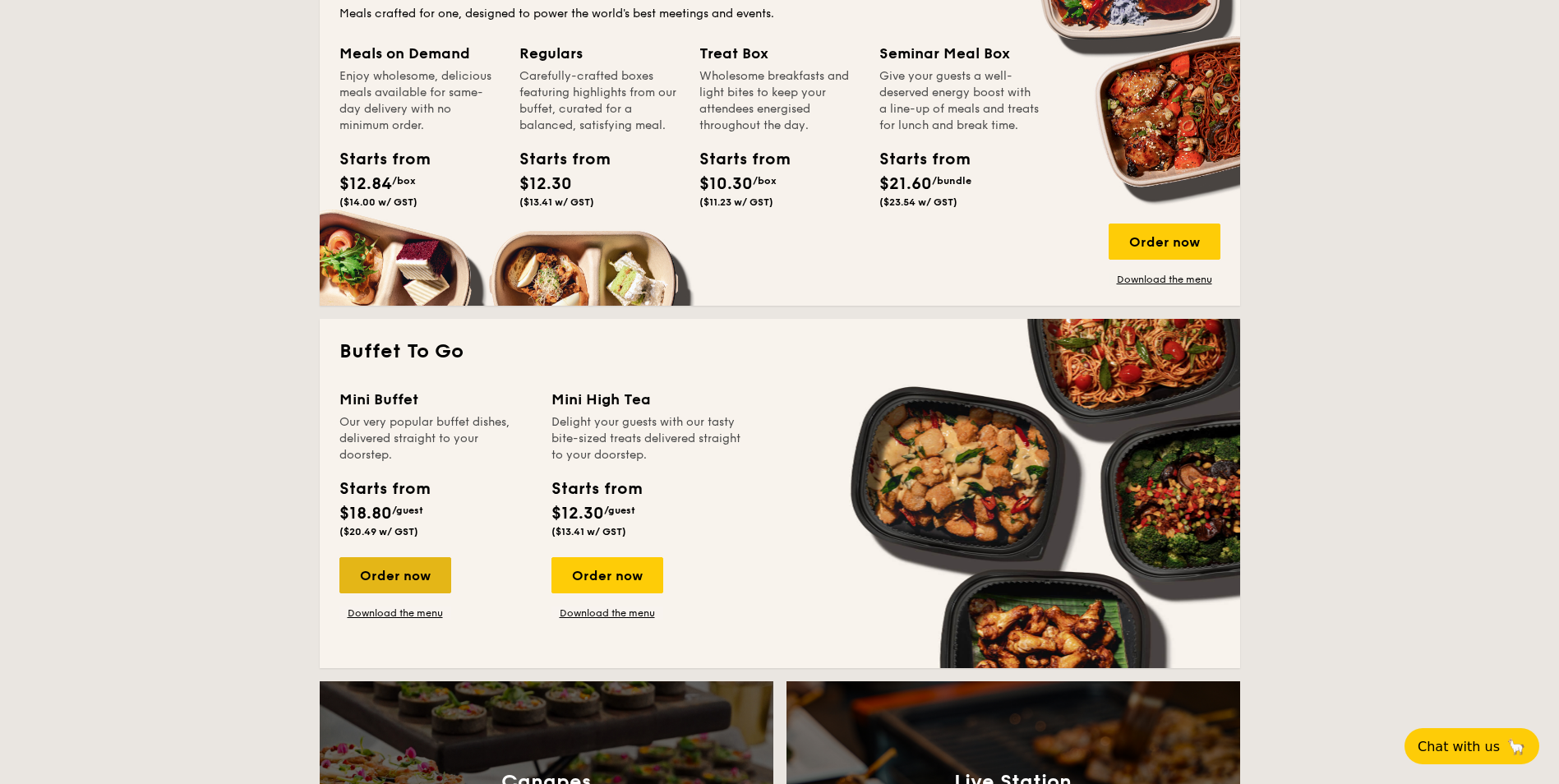
click at [414, 577] on div "Order now" at bounding box center [395, 575] width 112 height 36
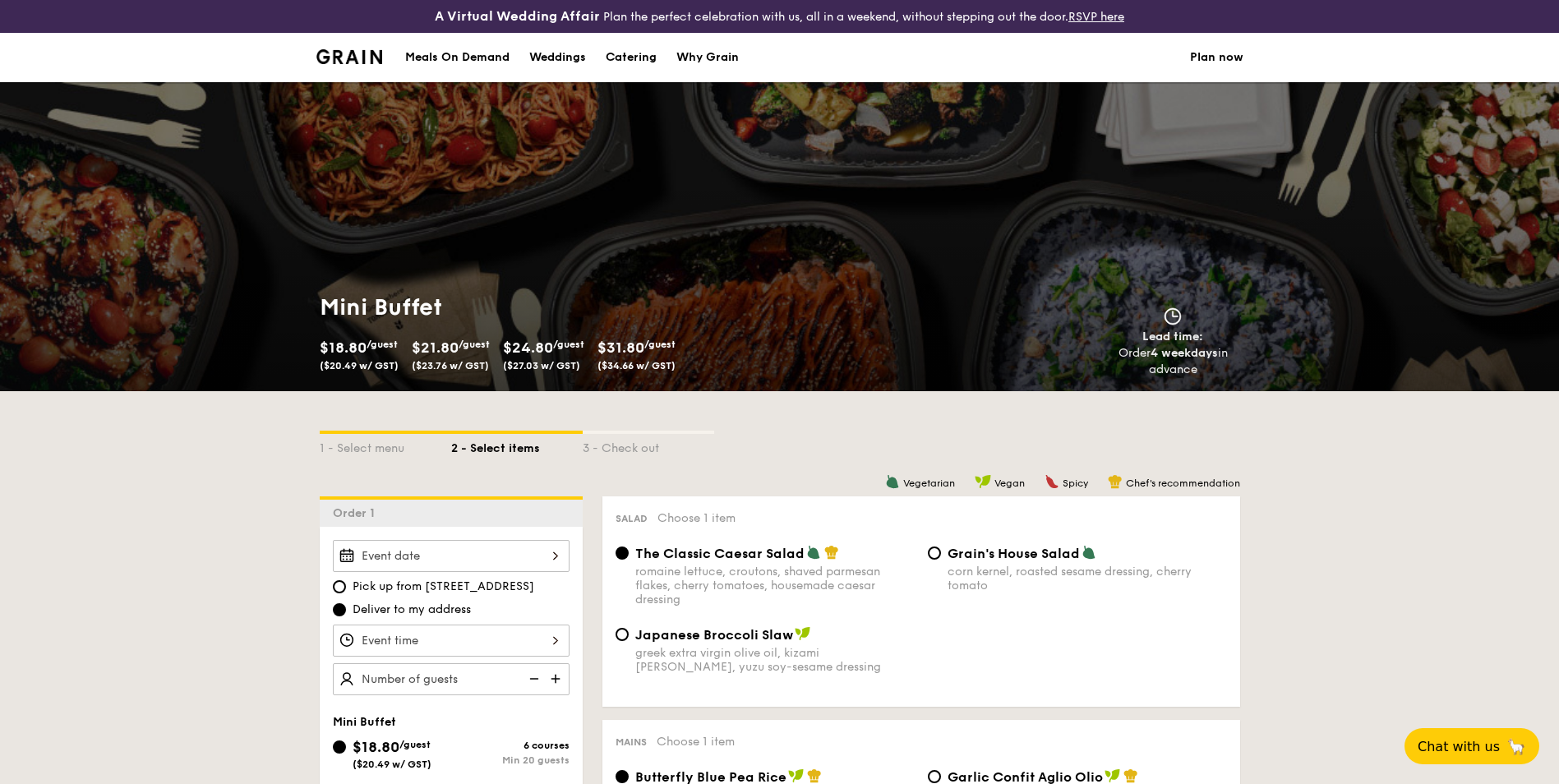
scroll to position [82, 0]
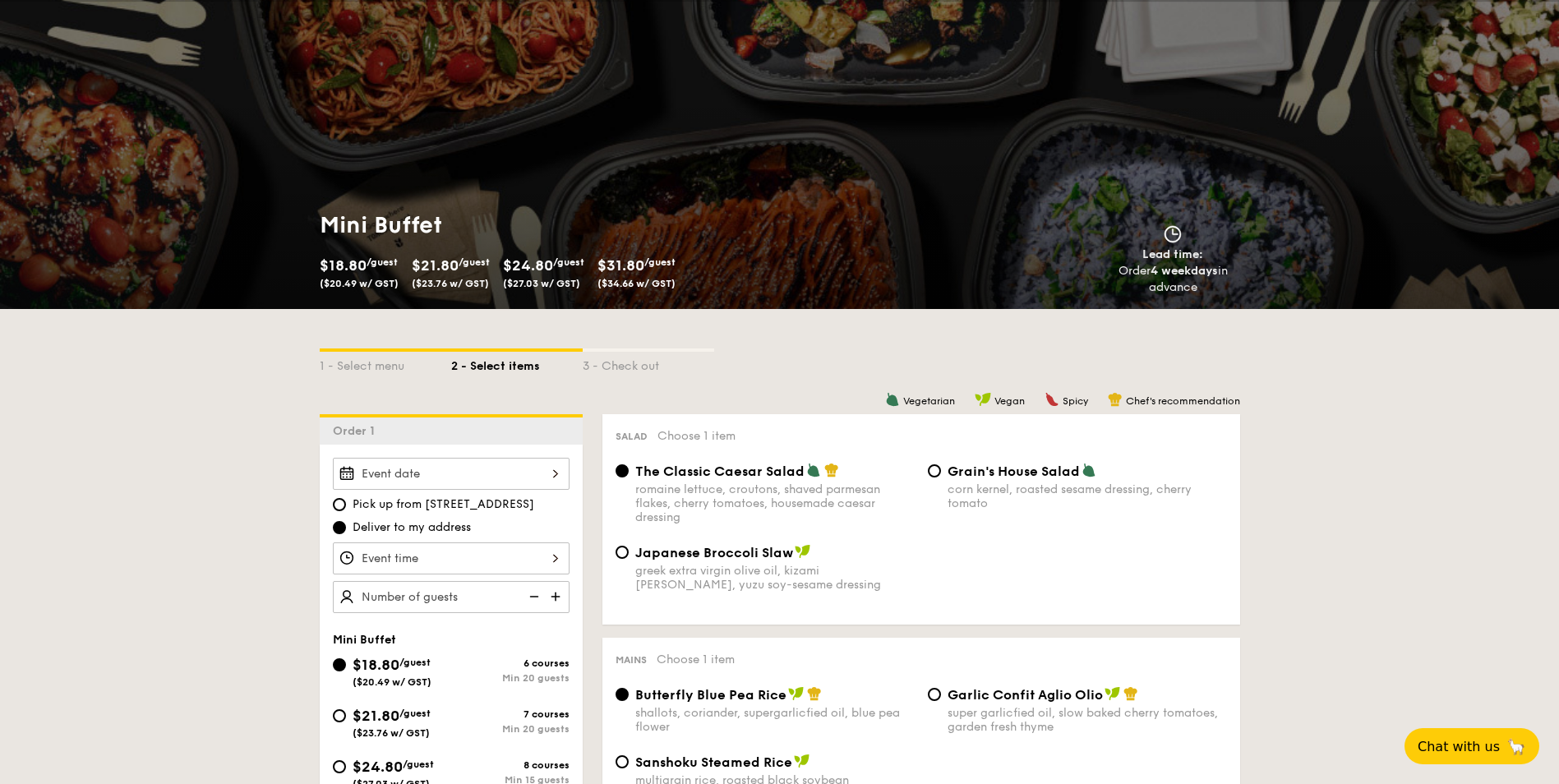
click at [1041, 343] on div "1 - Select menu 2 - Select items 3 - Check out" at bounding box center [780, 362] width 920 height 105
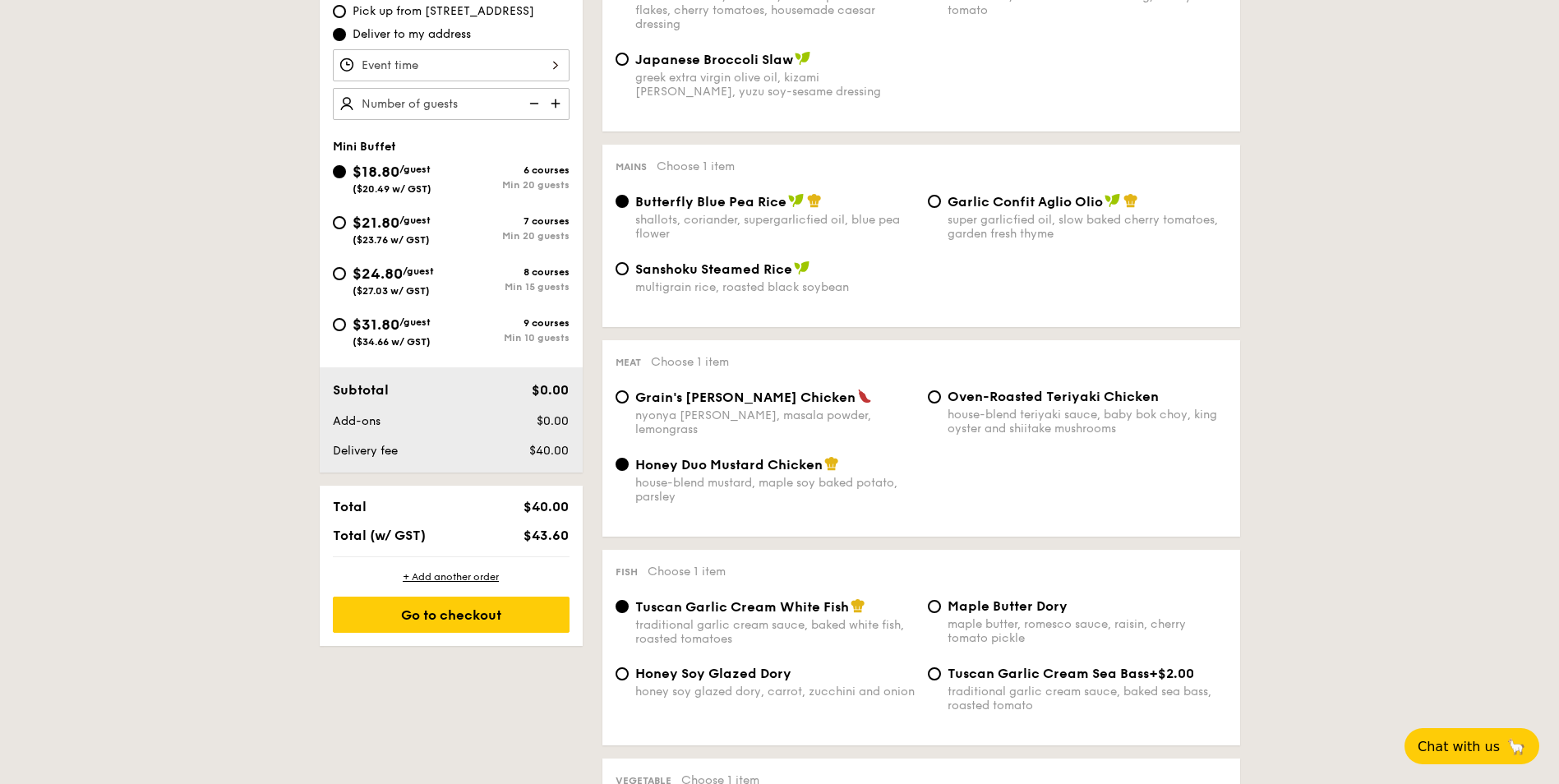
scroll to position [329, 0]
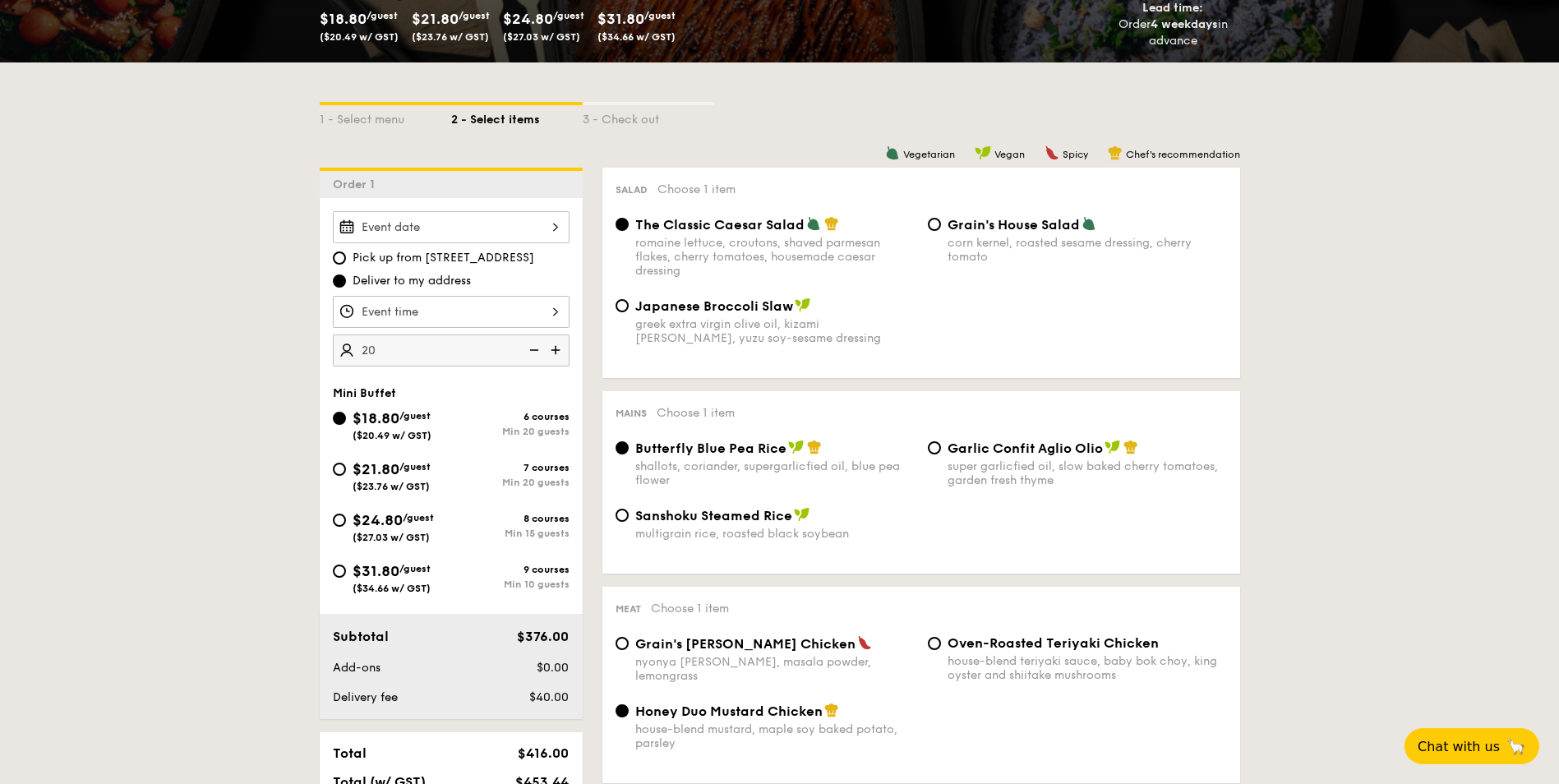
type input "20 guests"
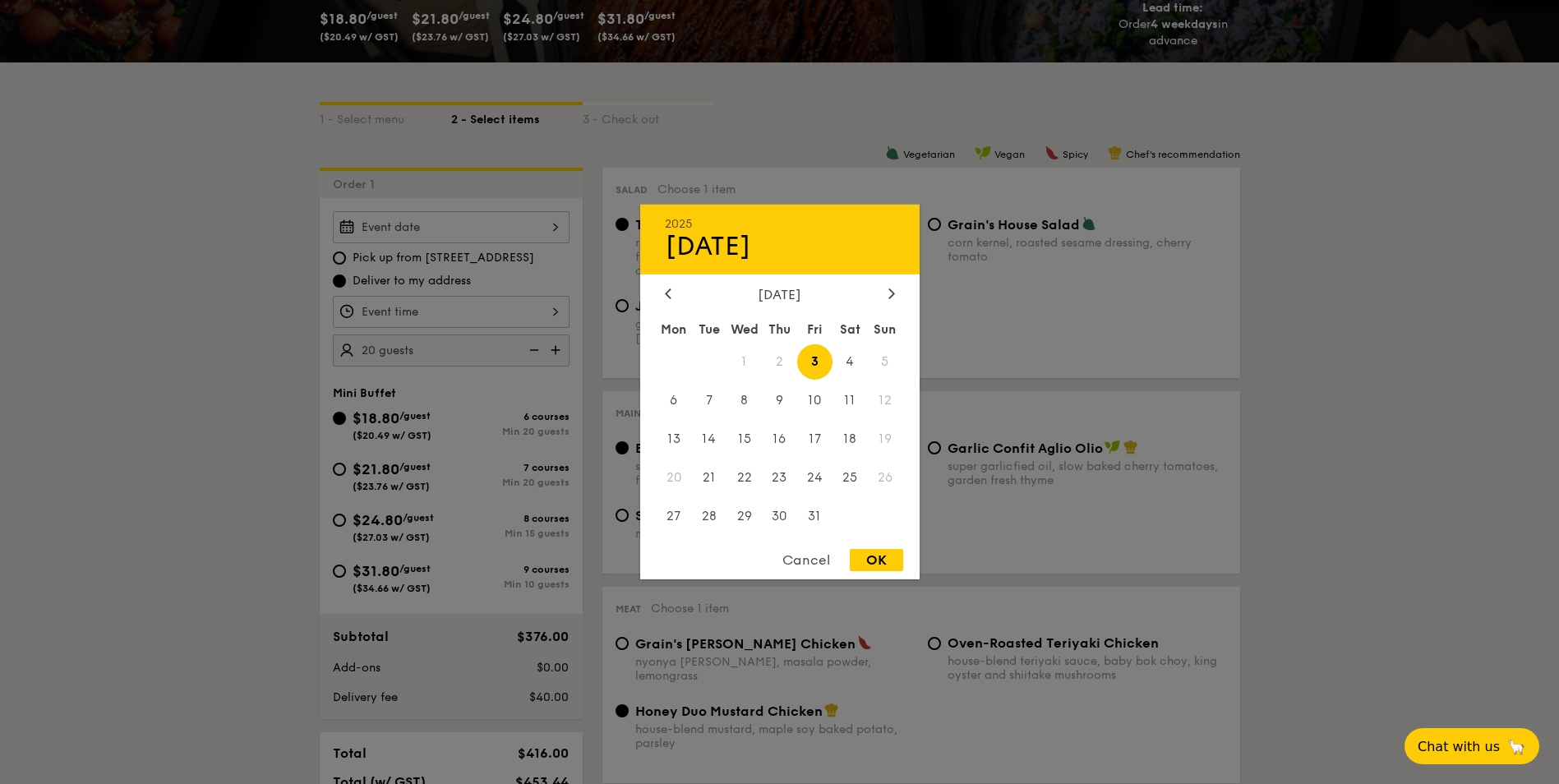
click at [461, 220] on div "2025 Oct 03 October 2025 Mon Tue Wed Thu Fri Sat Sun 1 2 3 4 5 6 7 8 9 10 11 12…" at bounding box center [451, 227] width 237 height 32
click at [779, 514] on span "30" at bounding box center [780, 515] width 35 height 35
click at [869, 556] on div "OK" at bounding box center [877, 560] width 54 height 22
type input "Oct 30, 2025"
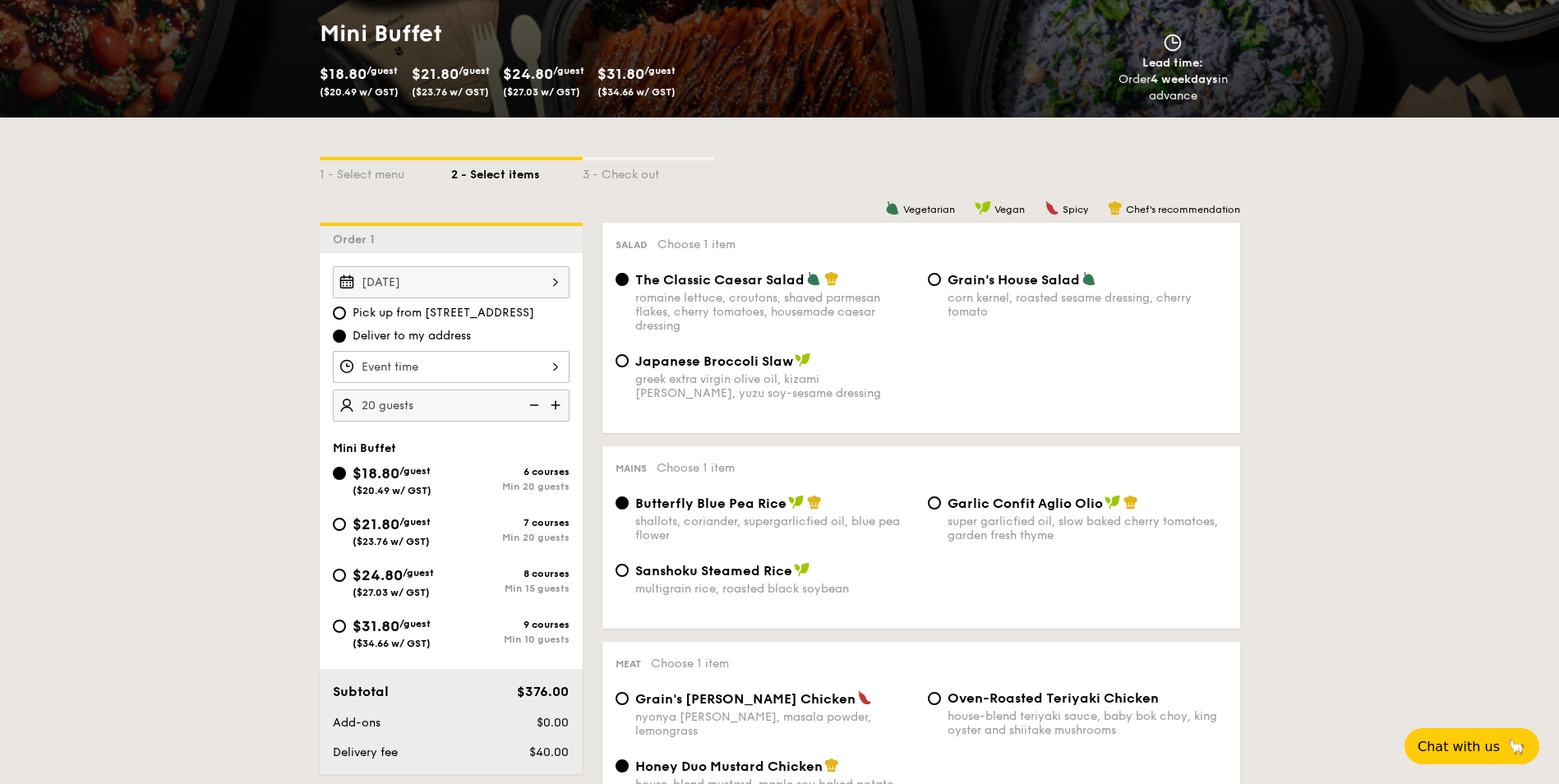
scroll to position [0, 0]
